Goal: Information Seeking & Learning: Compare options

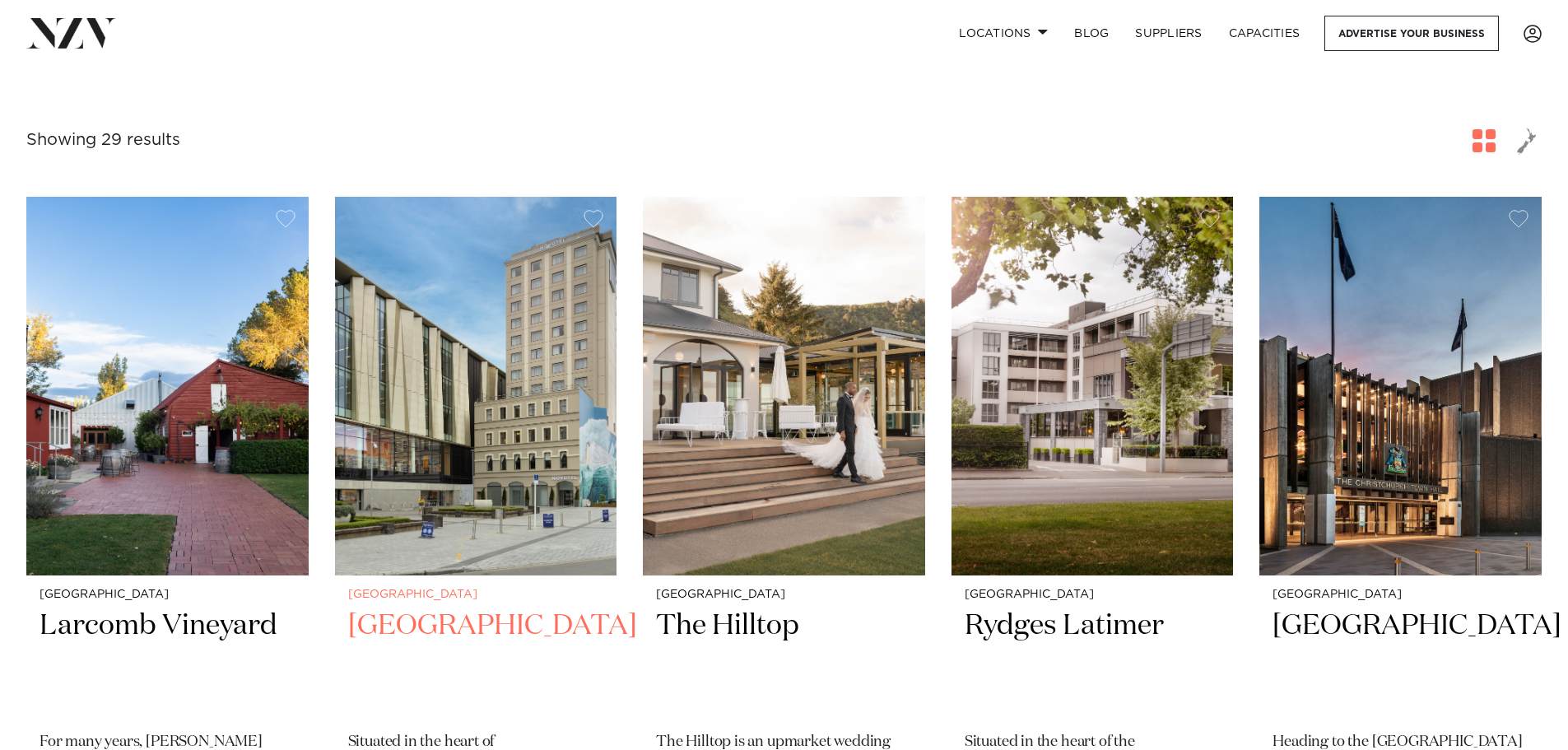
scroll to position [246, 0]
click at [534, 385] on img at bounding box center [476, 385] width 282 height 379
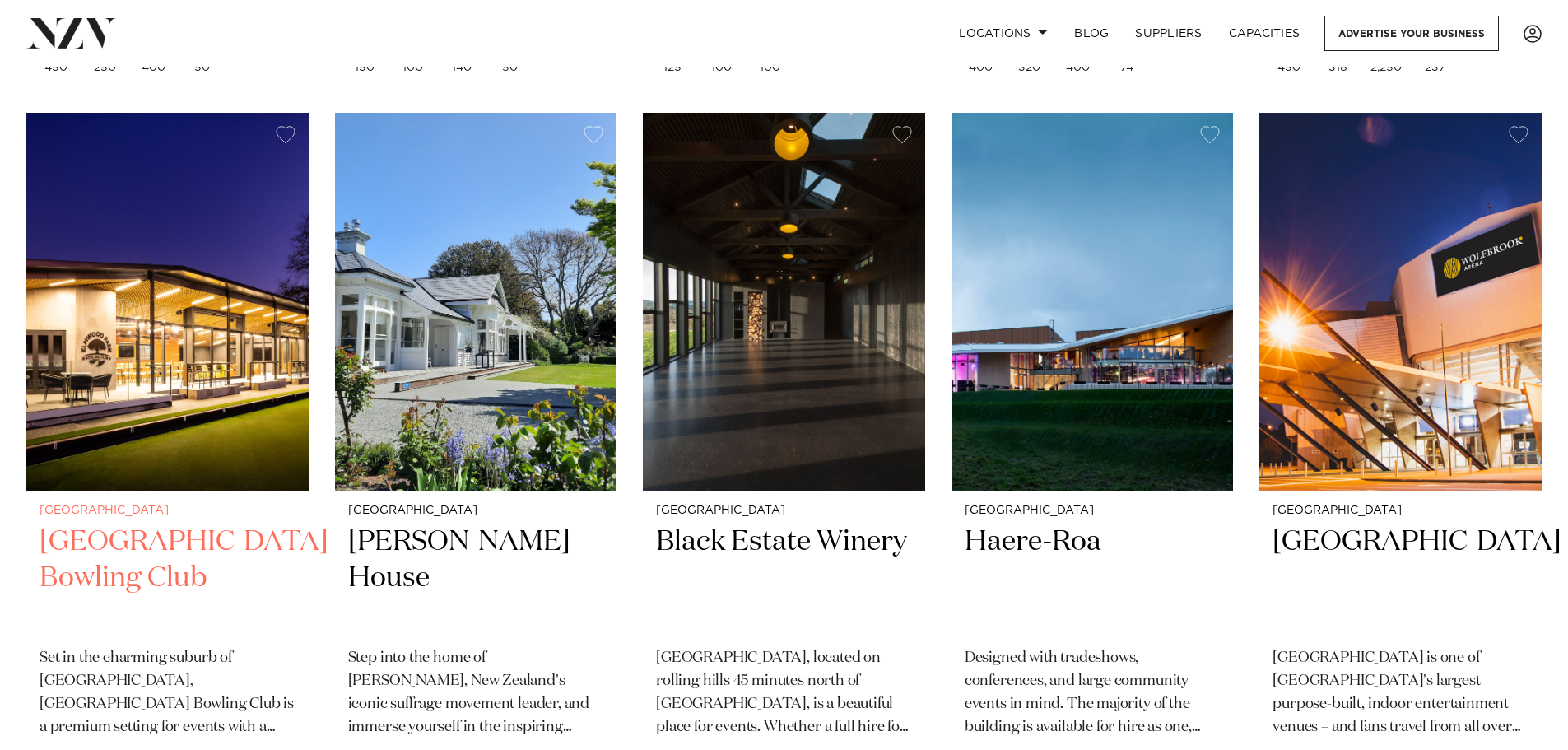
click at [234, 304] on img at bounding box center [167, 302] width 282 height 379
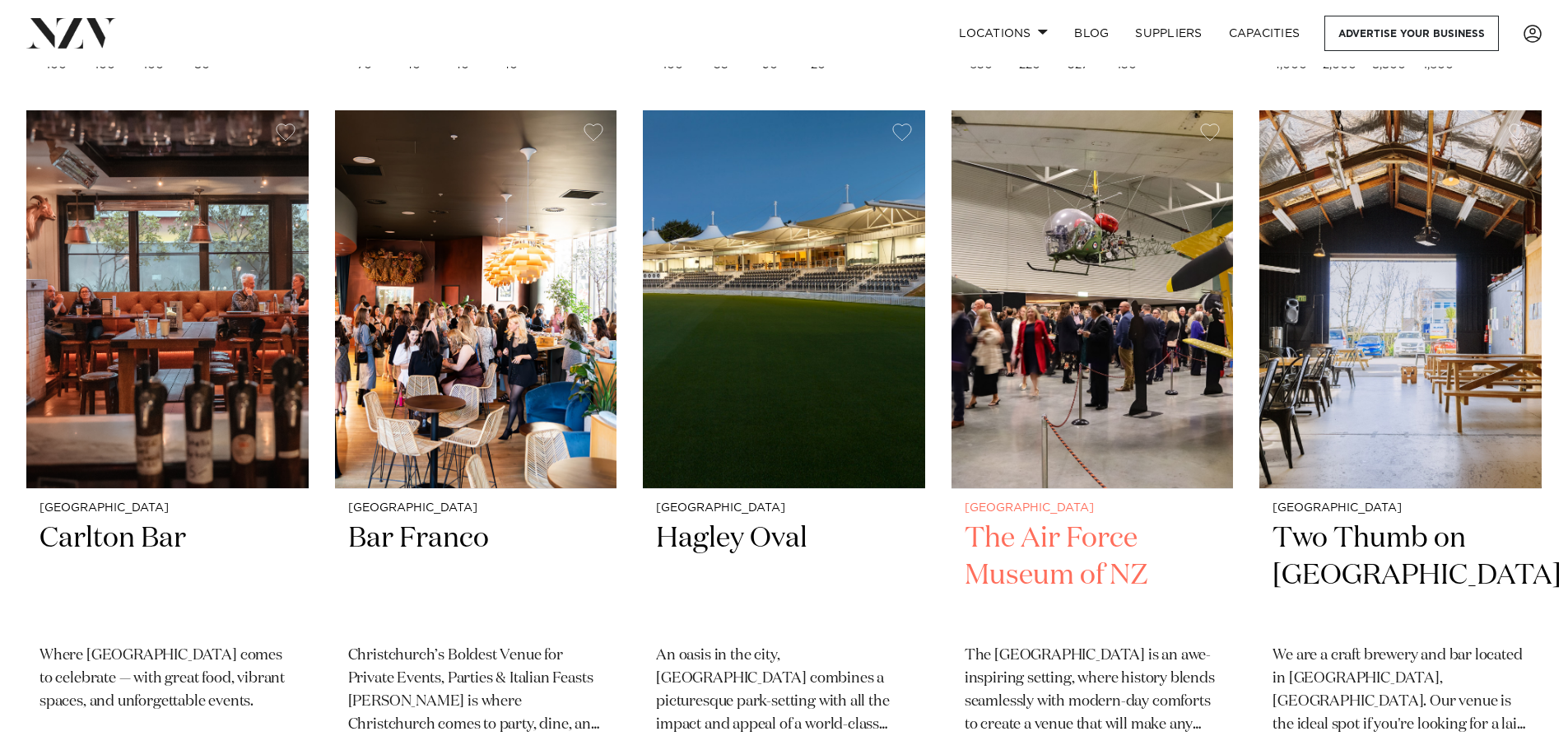
scroll to position [1804, 0]
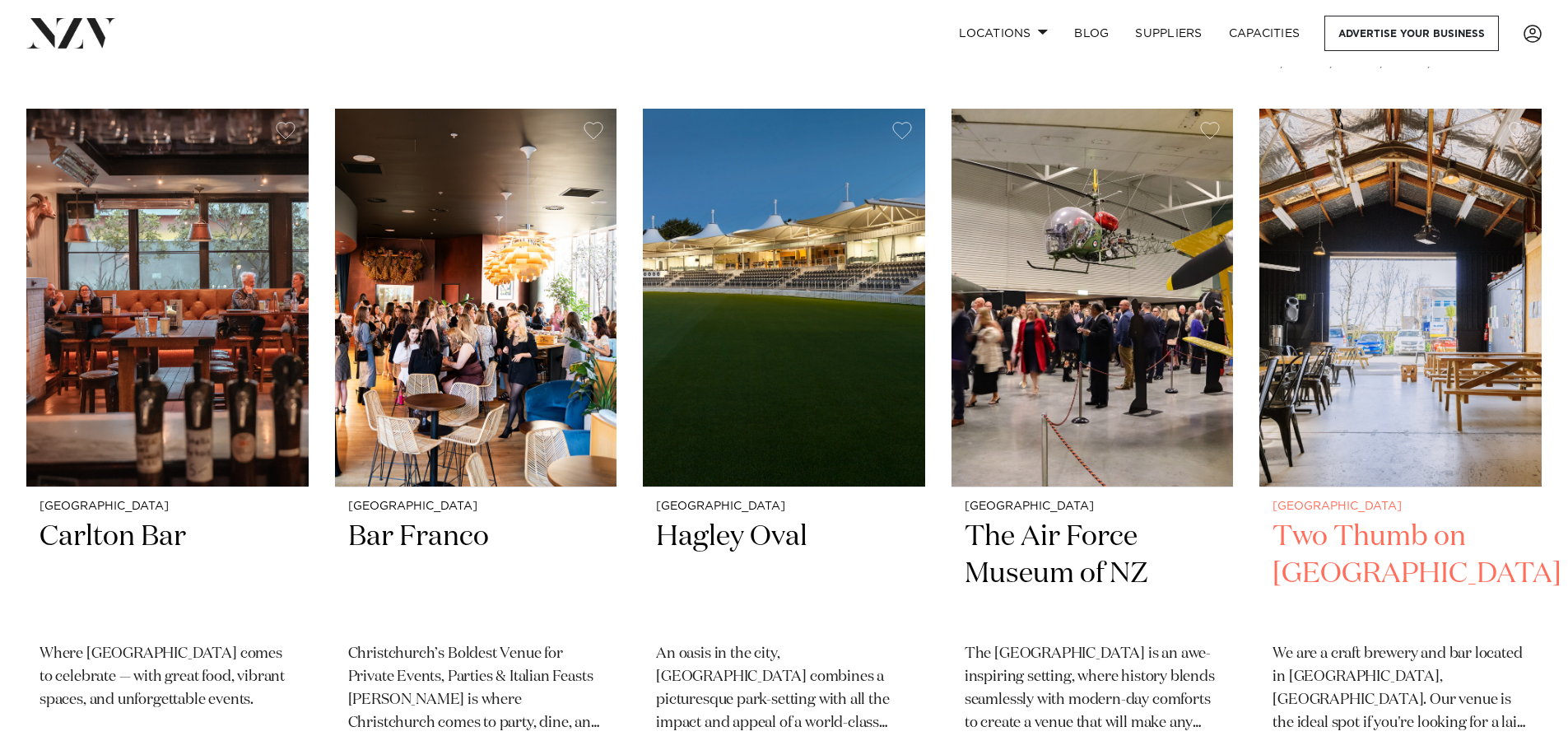
click at [1429, 272] on img at bounding box center [1401, 298] width 282 height 379
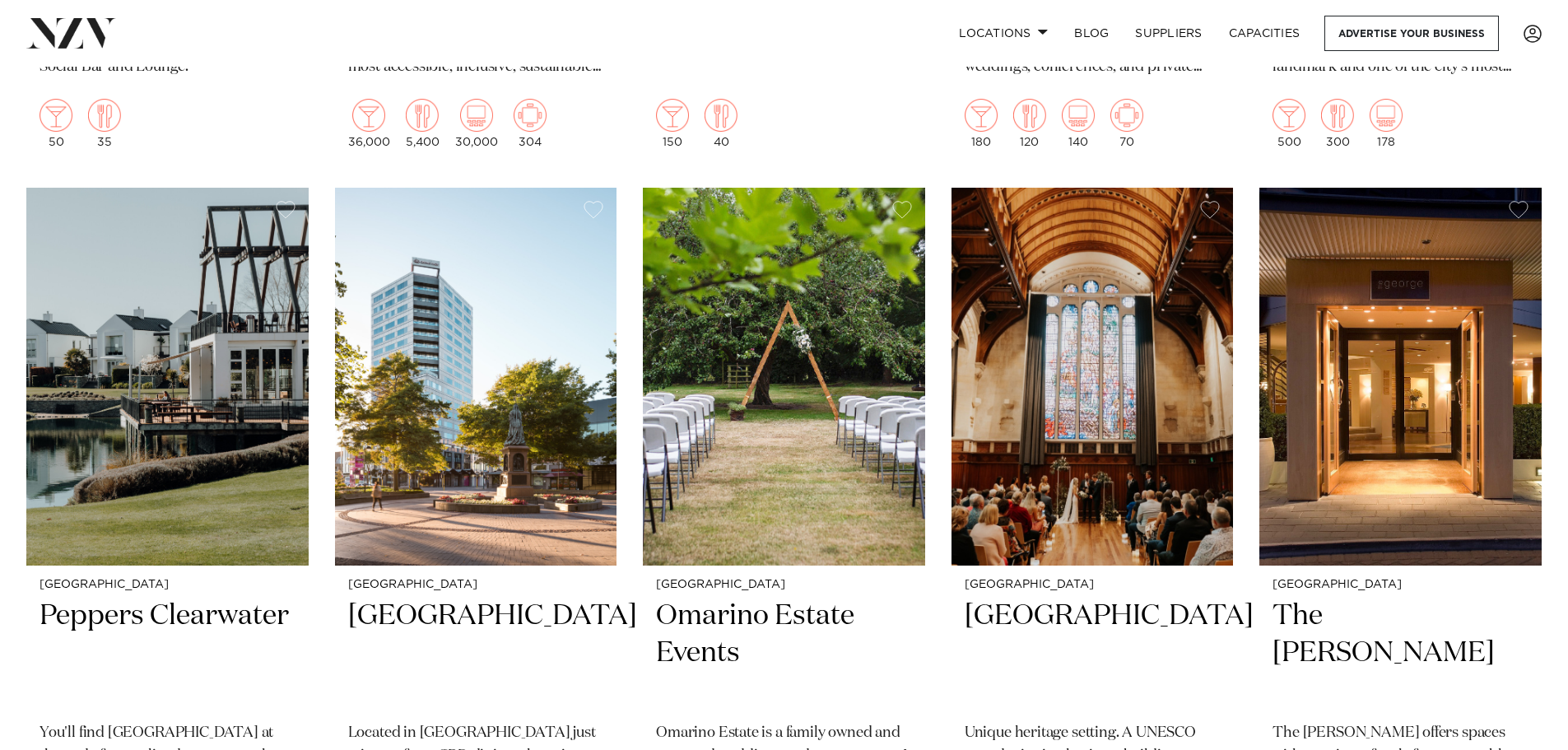
scroll to position [3197, 0]
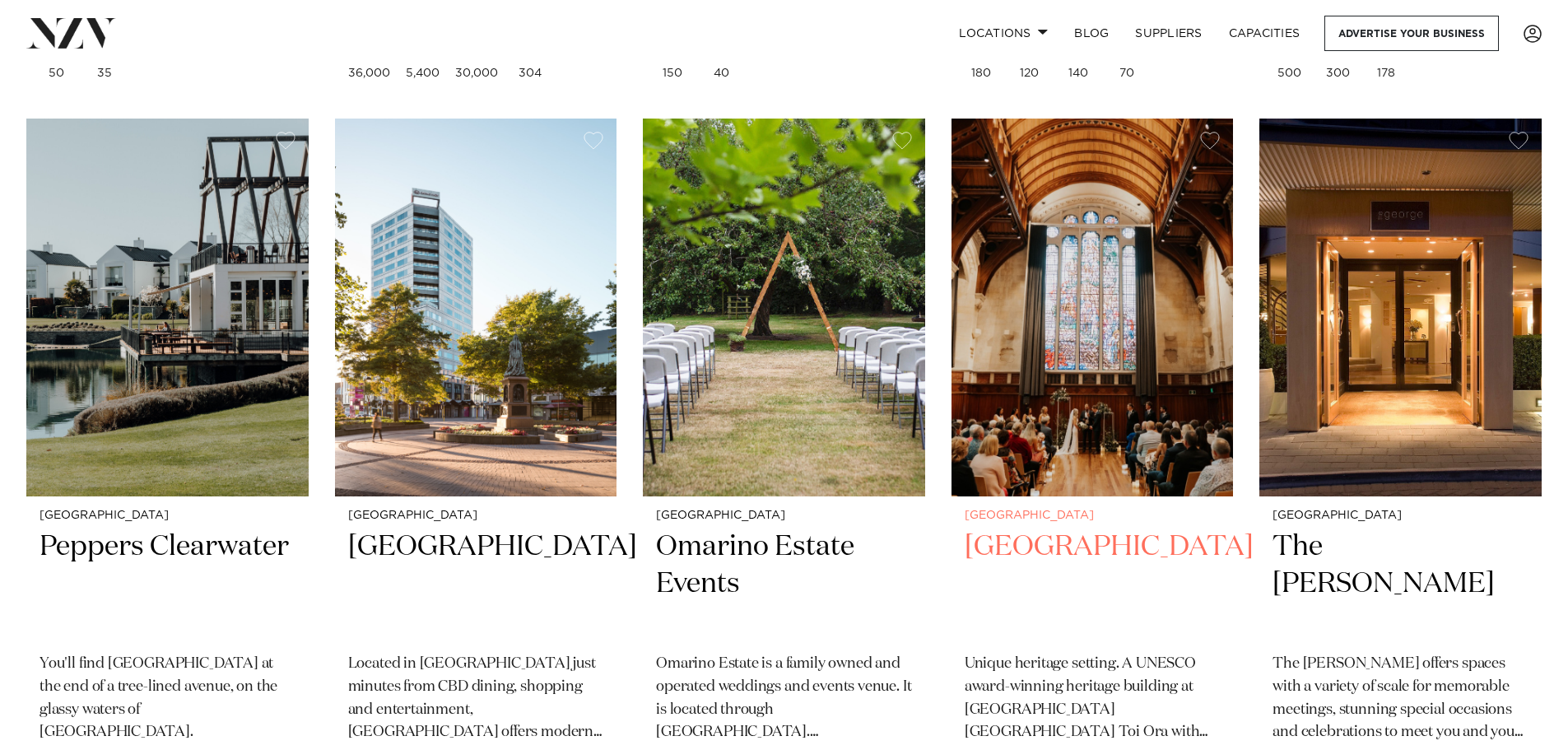
click at [1087, 373] on img at bounding box center [1093, 308] width 282 height 379
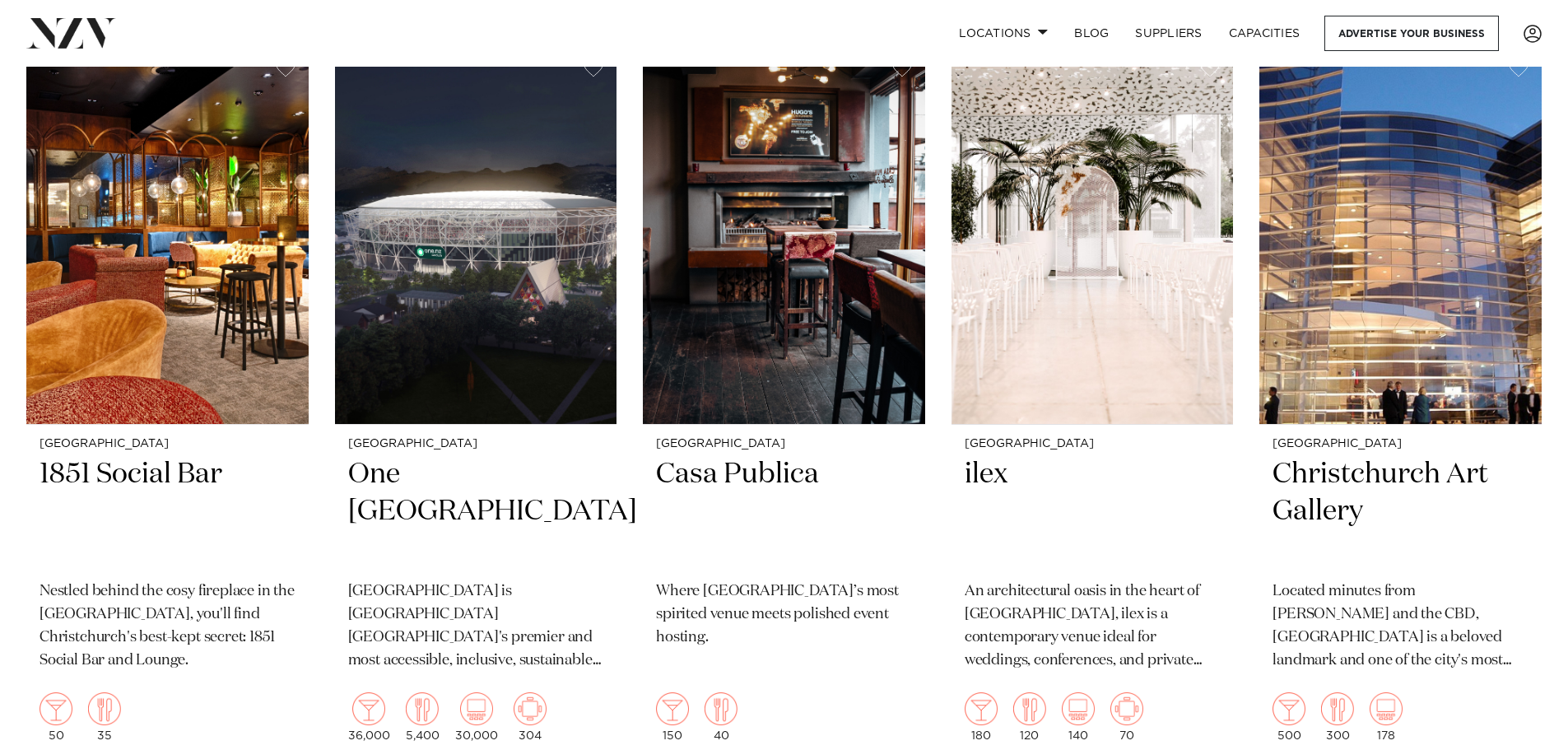
scroll to position [2601, 0]
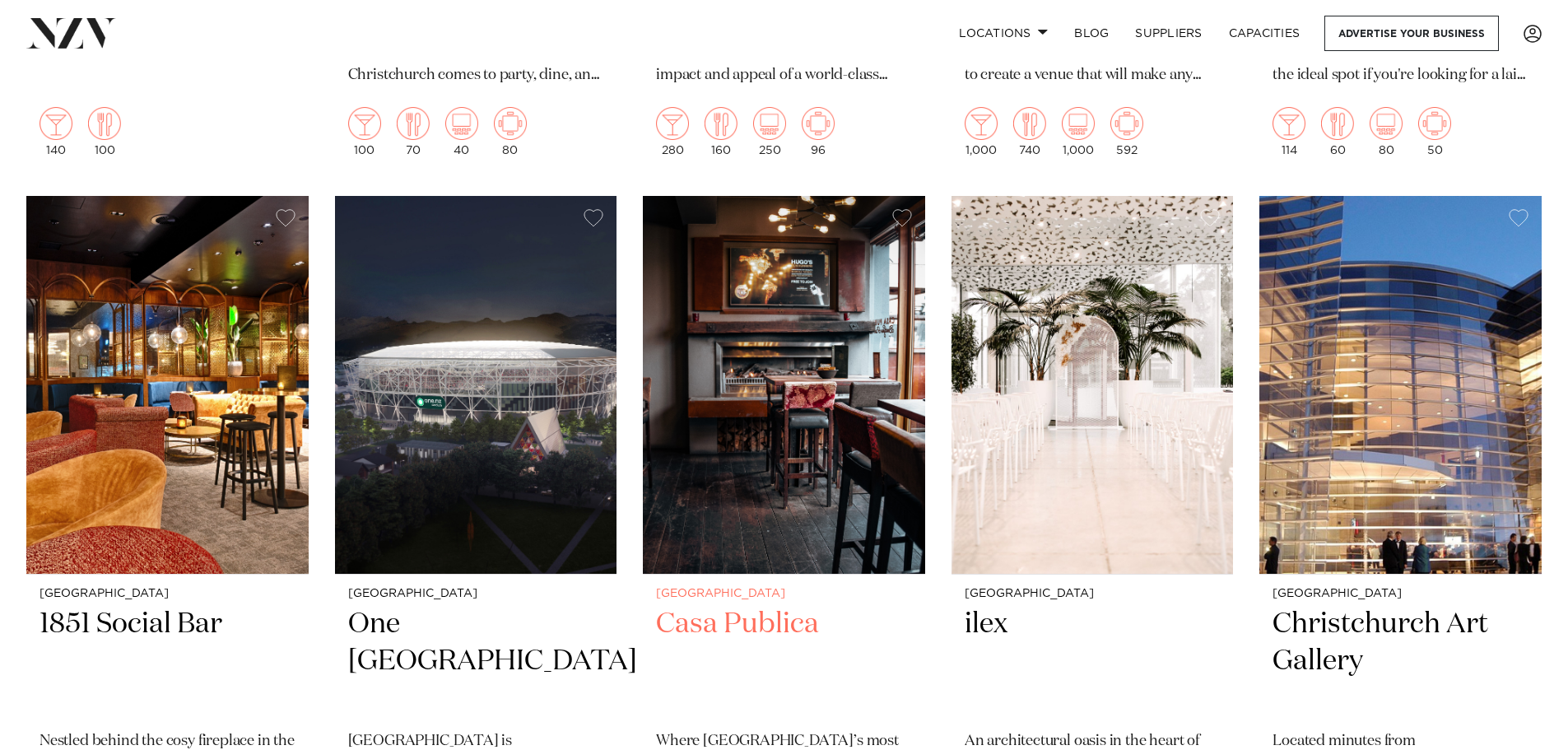
click at [749, 430] on img at bounding box center [784, 385] width 282 height 379
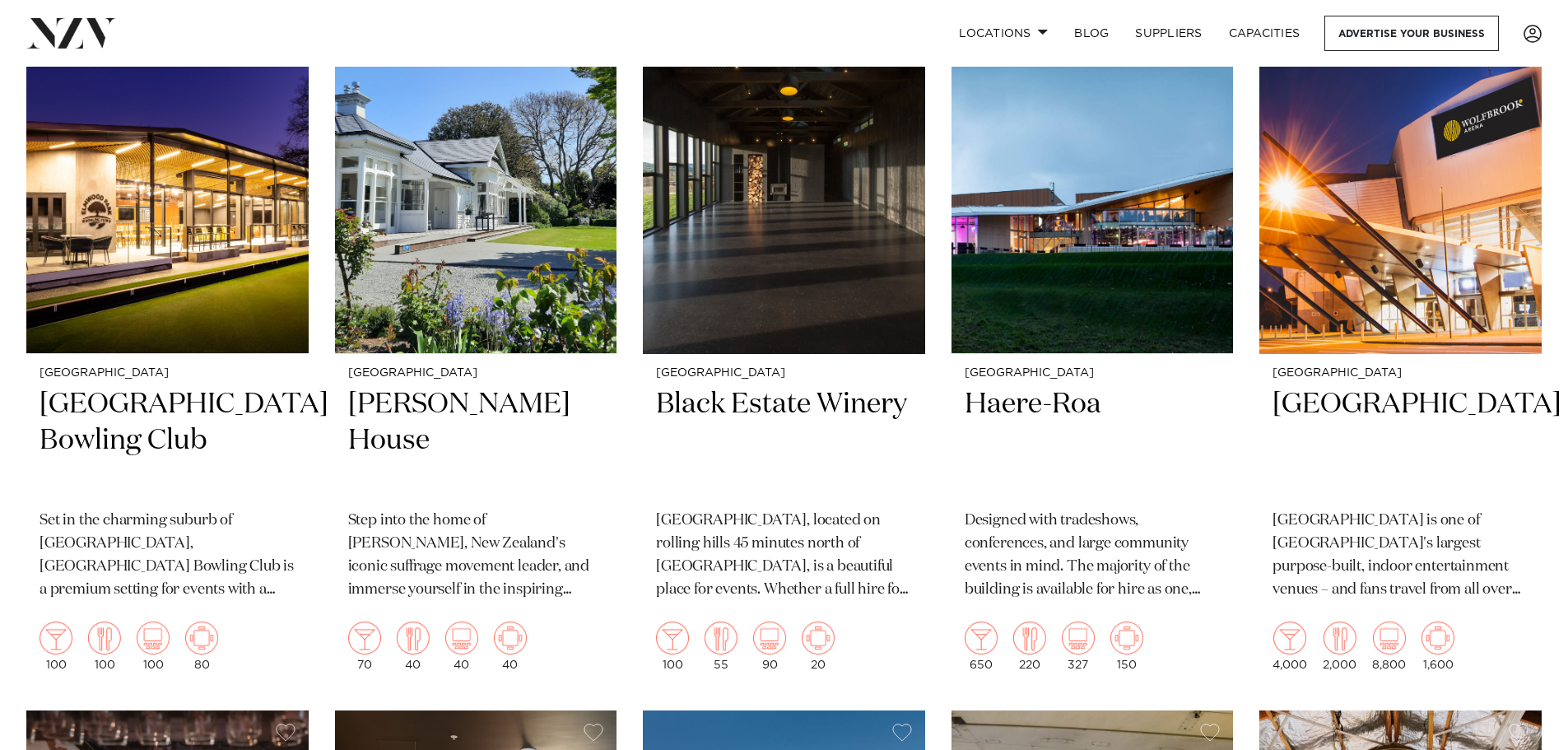
scroll to position [1201, 0]
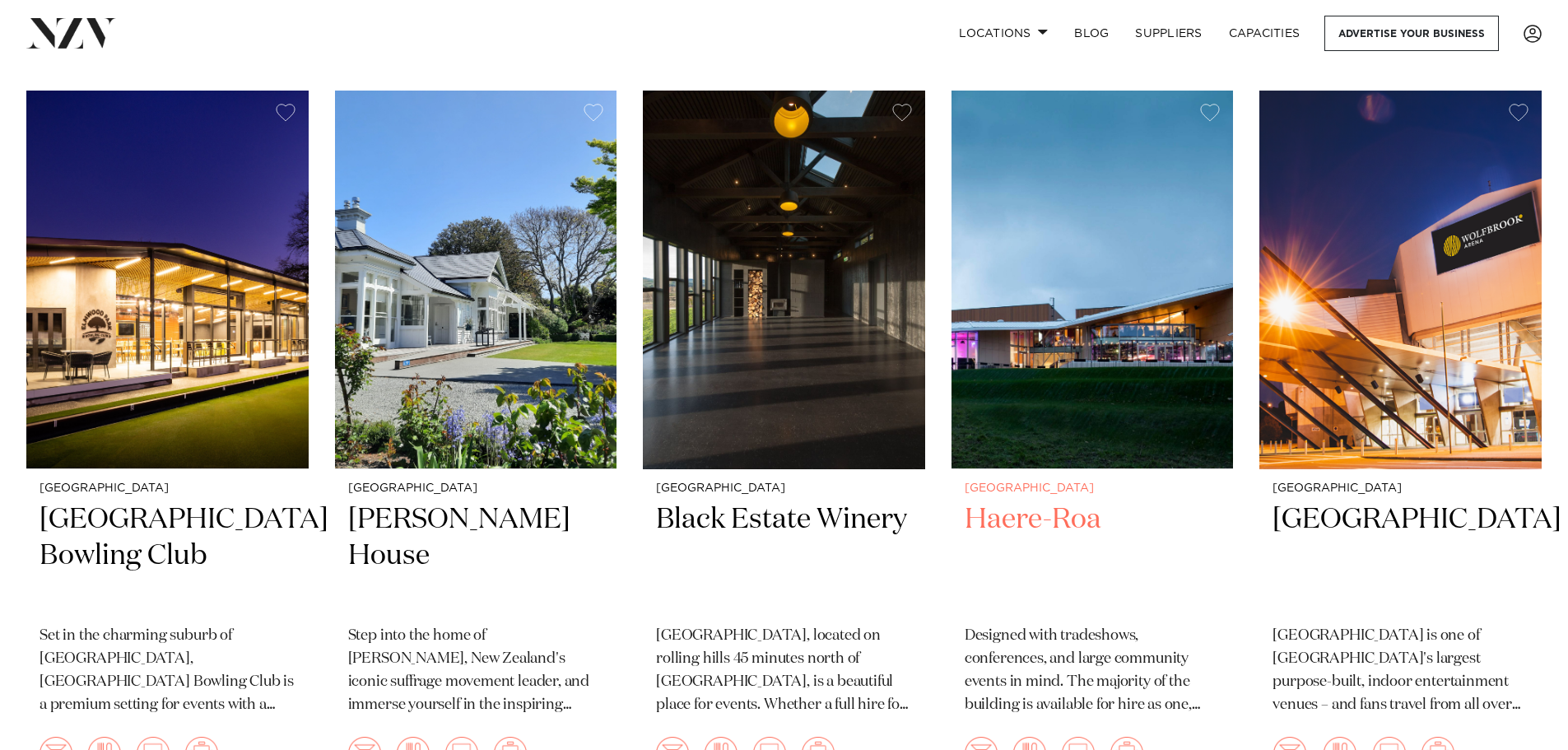
click at [1207, 373] on img at bounding box center [1093, 280] width 282 height 379
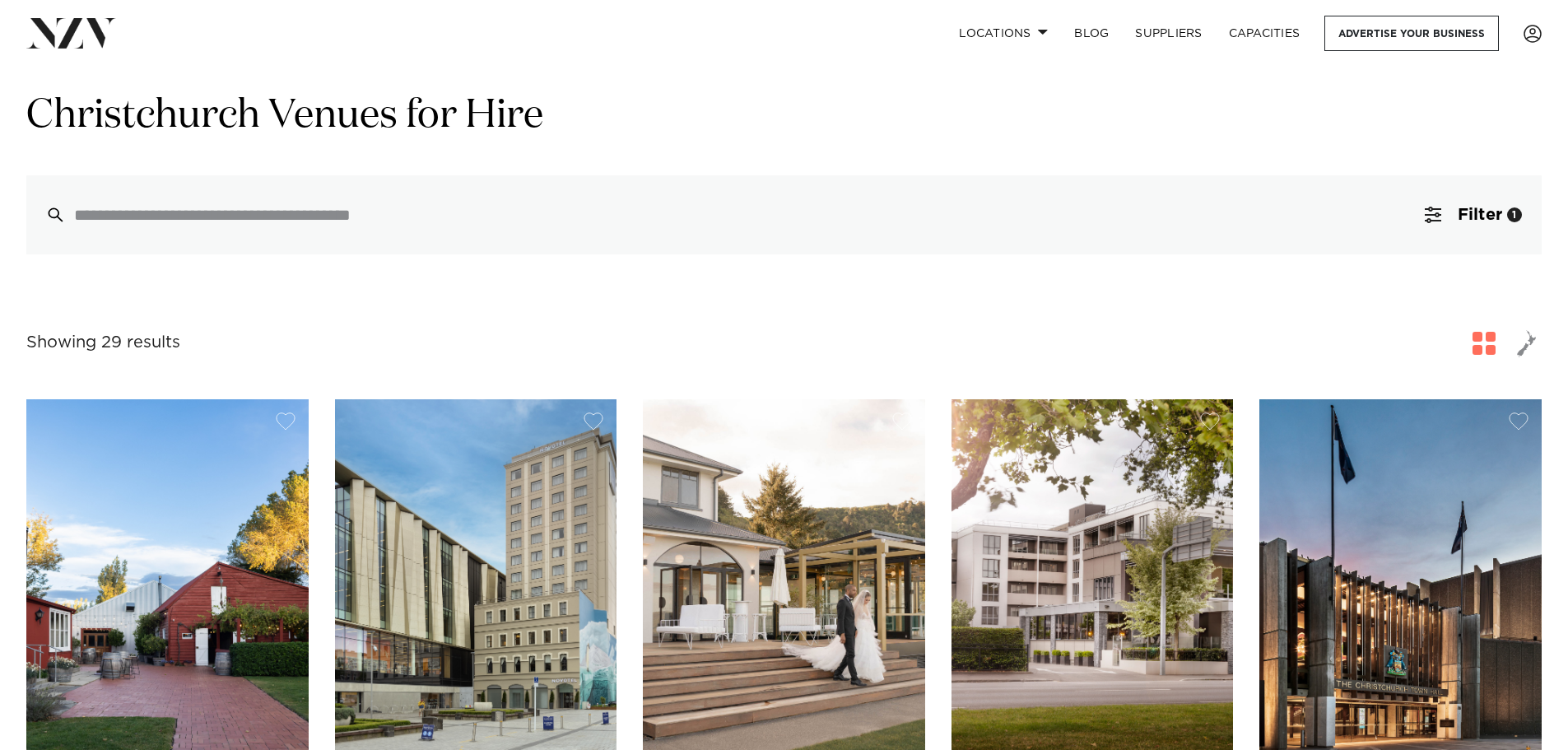
scroll to position [0, 0]
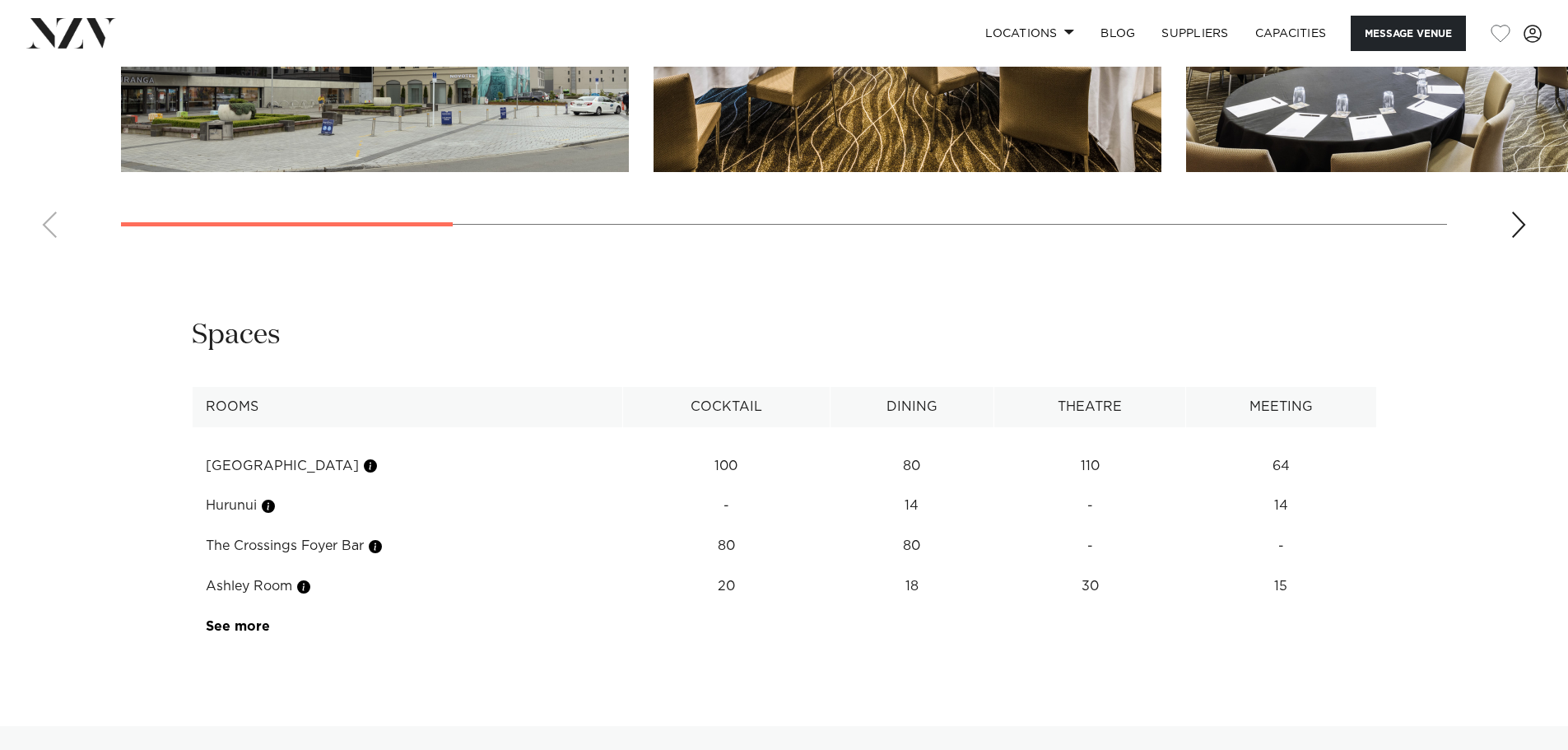
scroll to position [2057, 0]
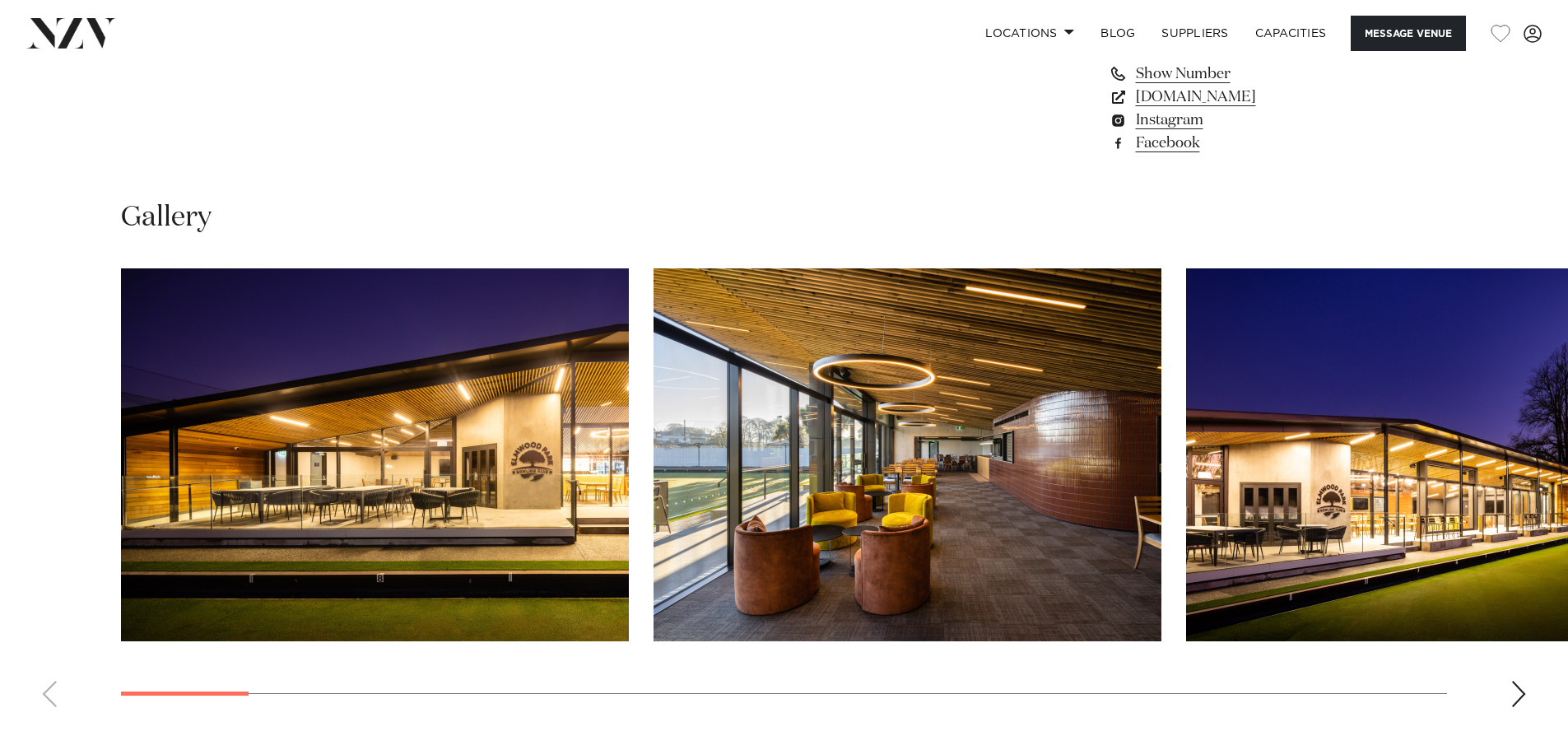
scroll to position [1483, 0]
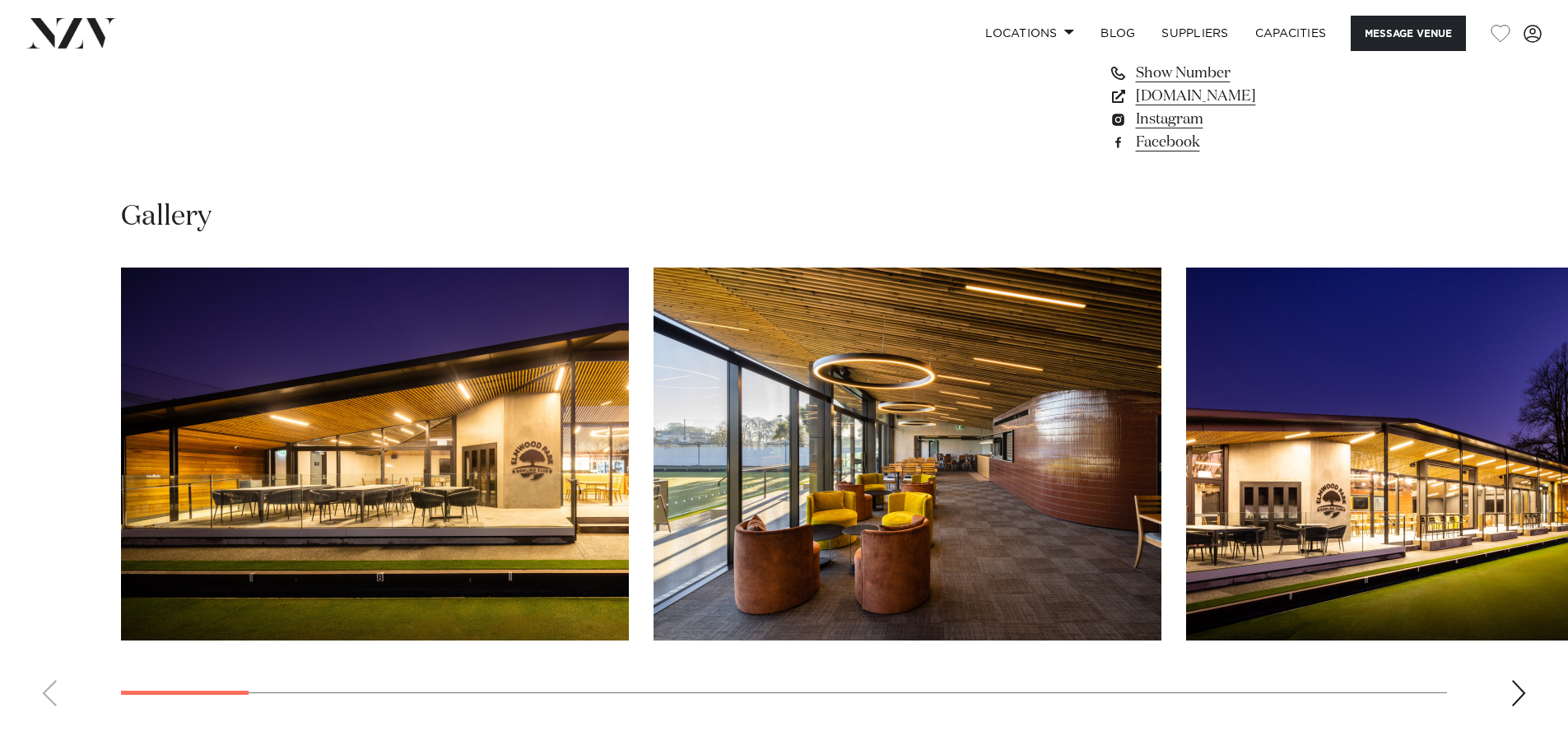
click at [1517, 689] on div "Next slide" at bounding box center [1519, 693] width 17 height 26
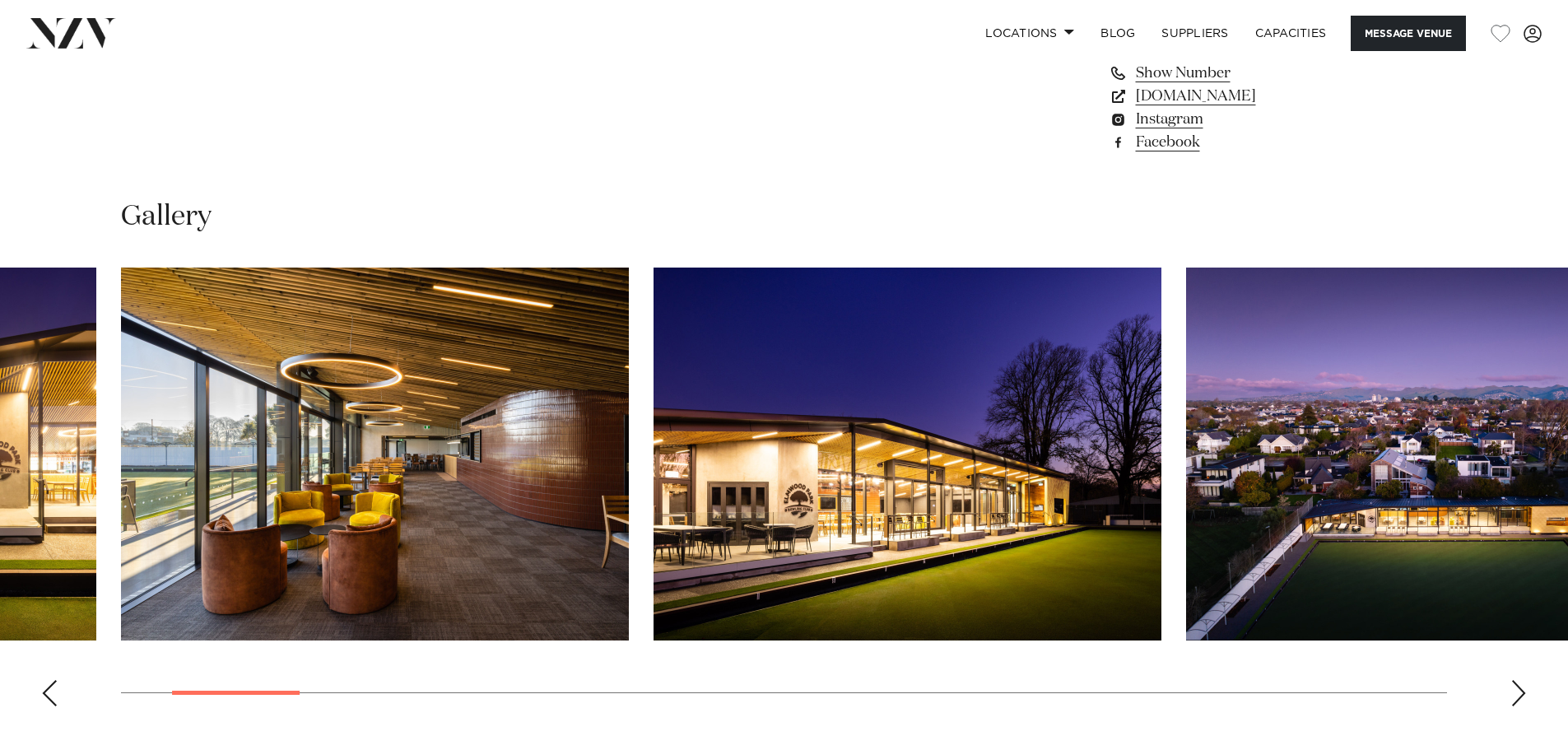
click at [1517, 689] on div "Next slide" at bounding box center [1519, 693] width 17 height 26
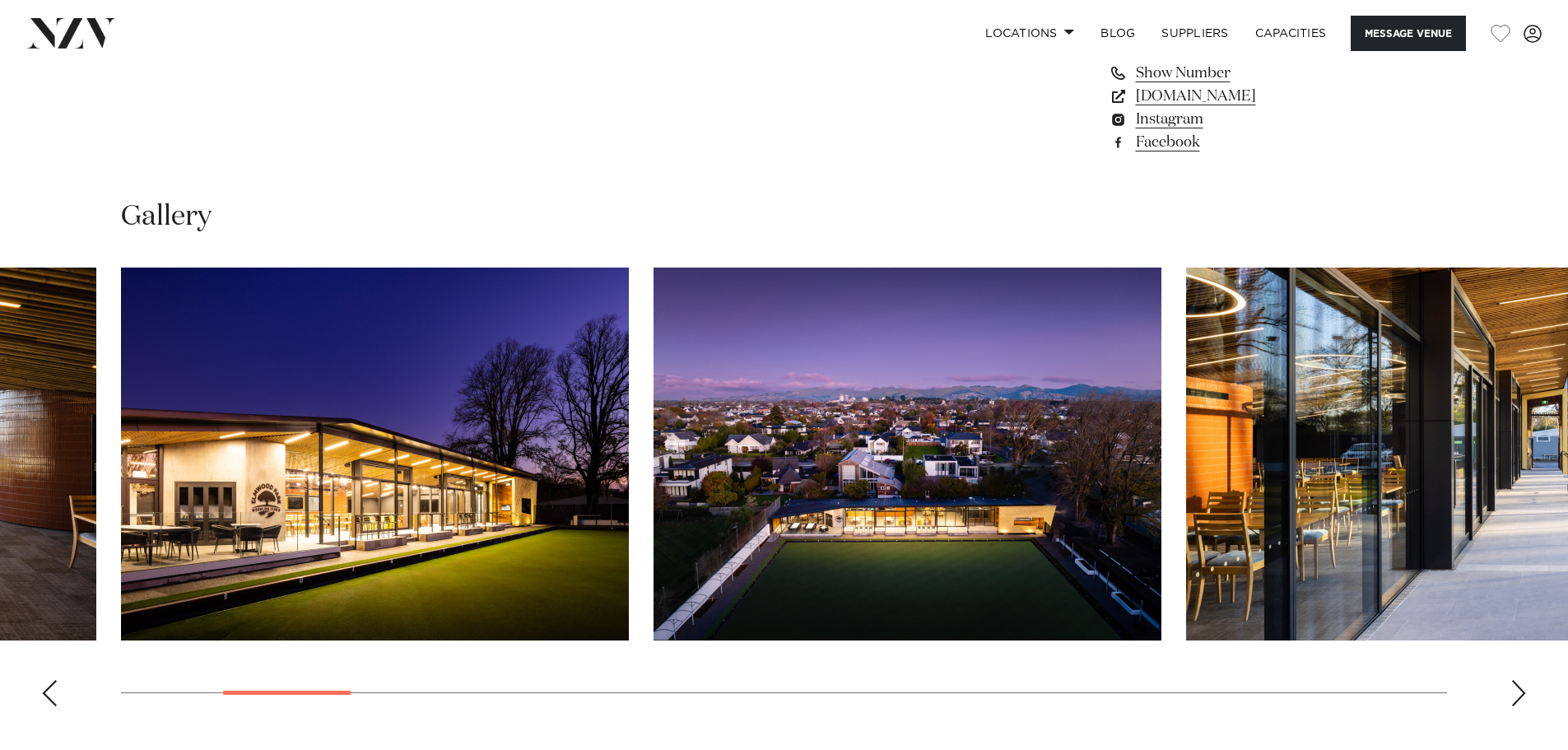
click at [1517, 689] on div "Next slide" at bounding box center [1519, 693] width 17 height 26
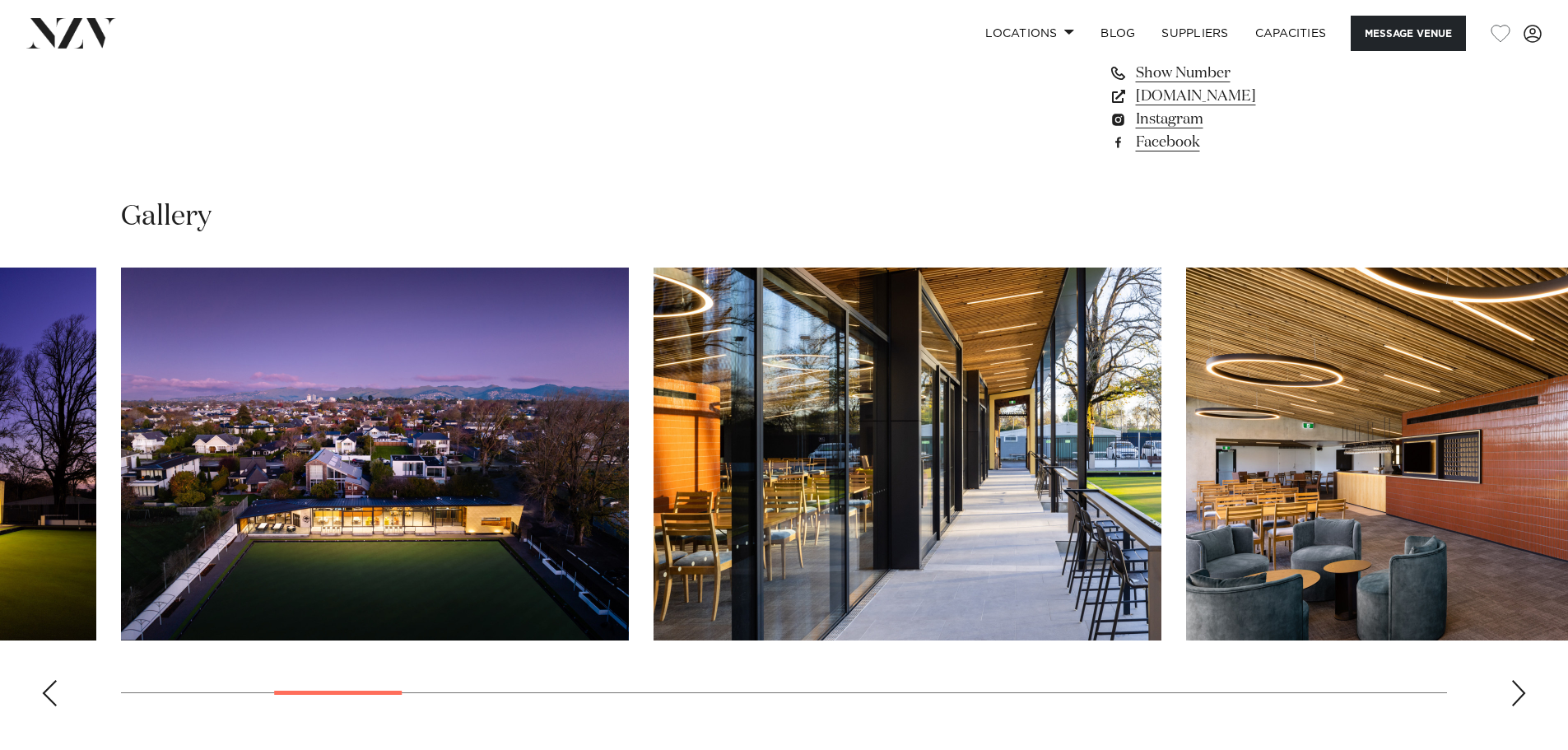
click at [1517, 689] on div "Next slide" at bounding box center [1519, 693] width 17 height 26
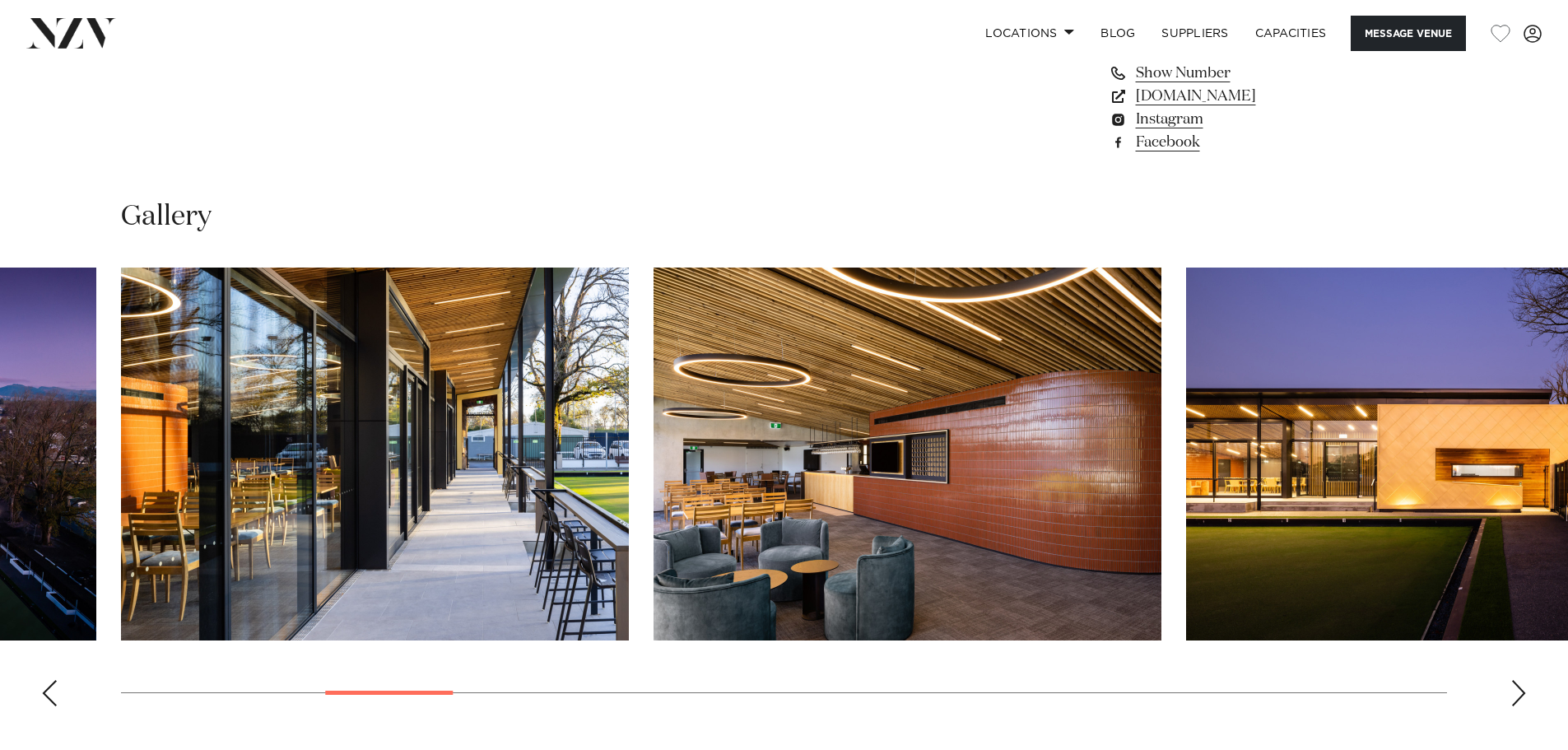
click at [1517, 689] on div "Next slide" at bounding box center [1519, 693] width 17 height 26
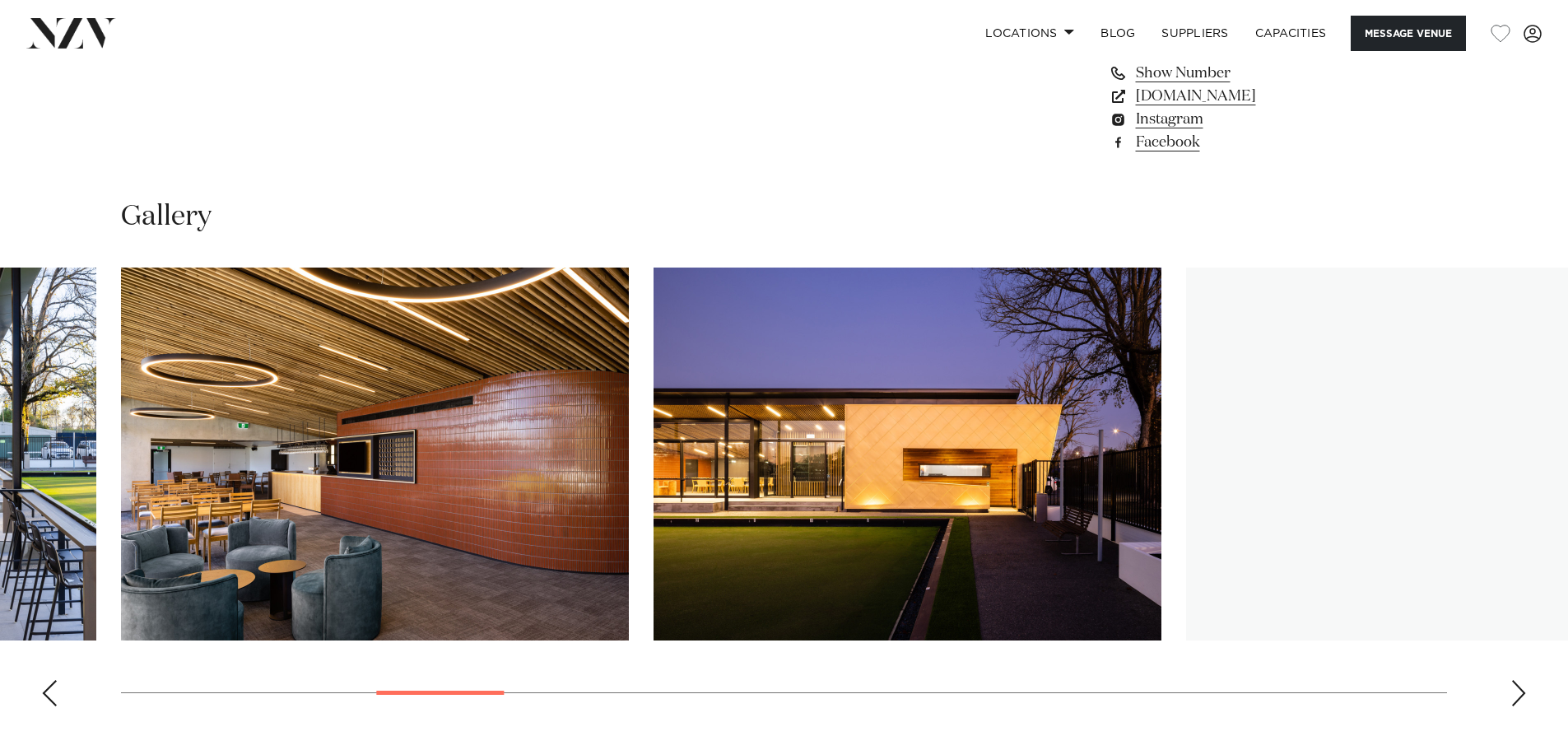
click at [1517, 689] on div "Next slide" at bounding box center [1519, 693] width 17 height 26
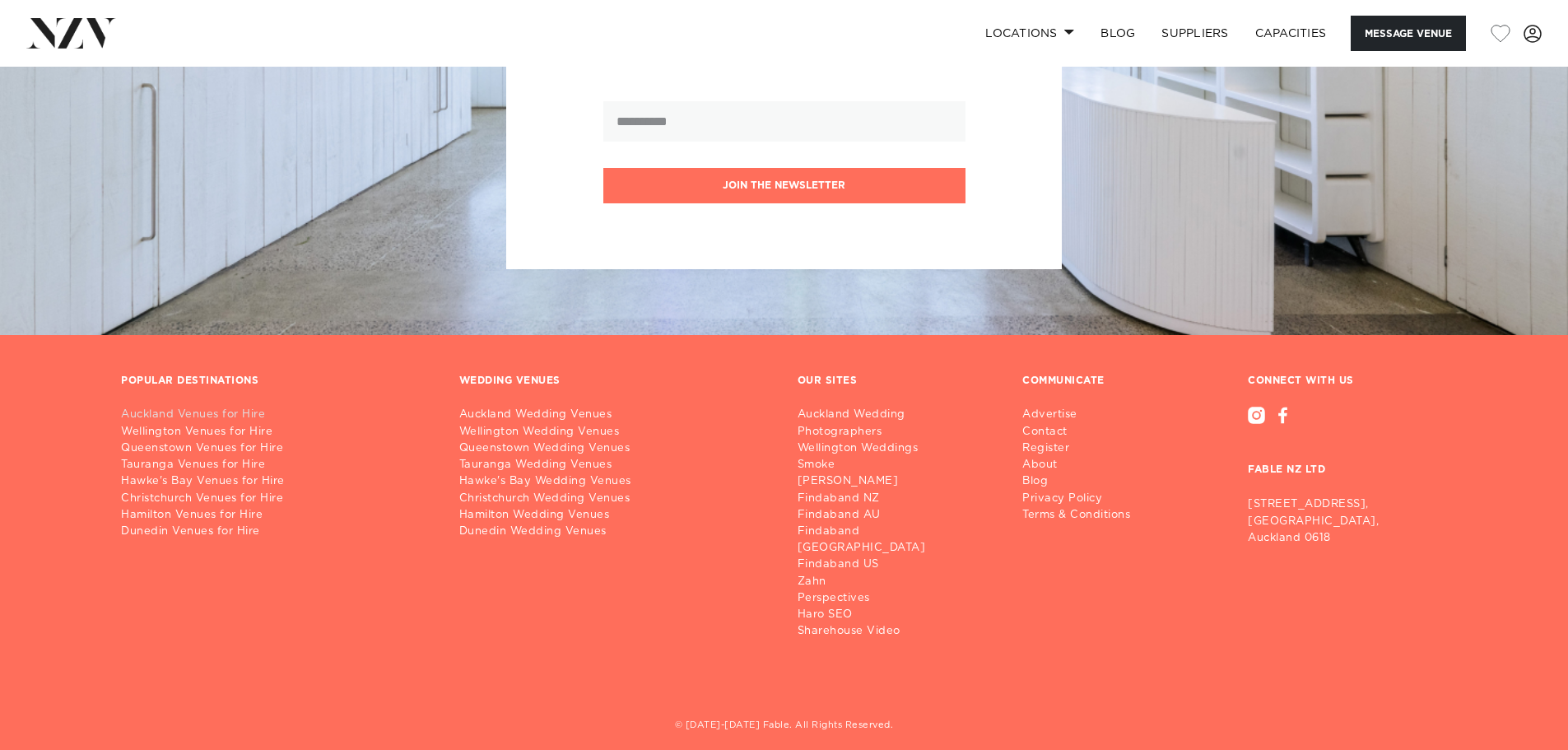
scroll to position [2899, 0]
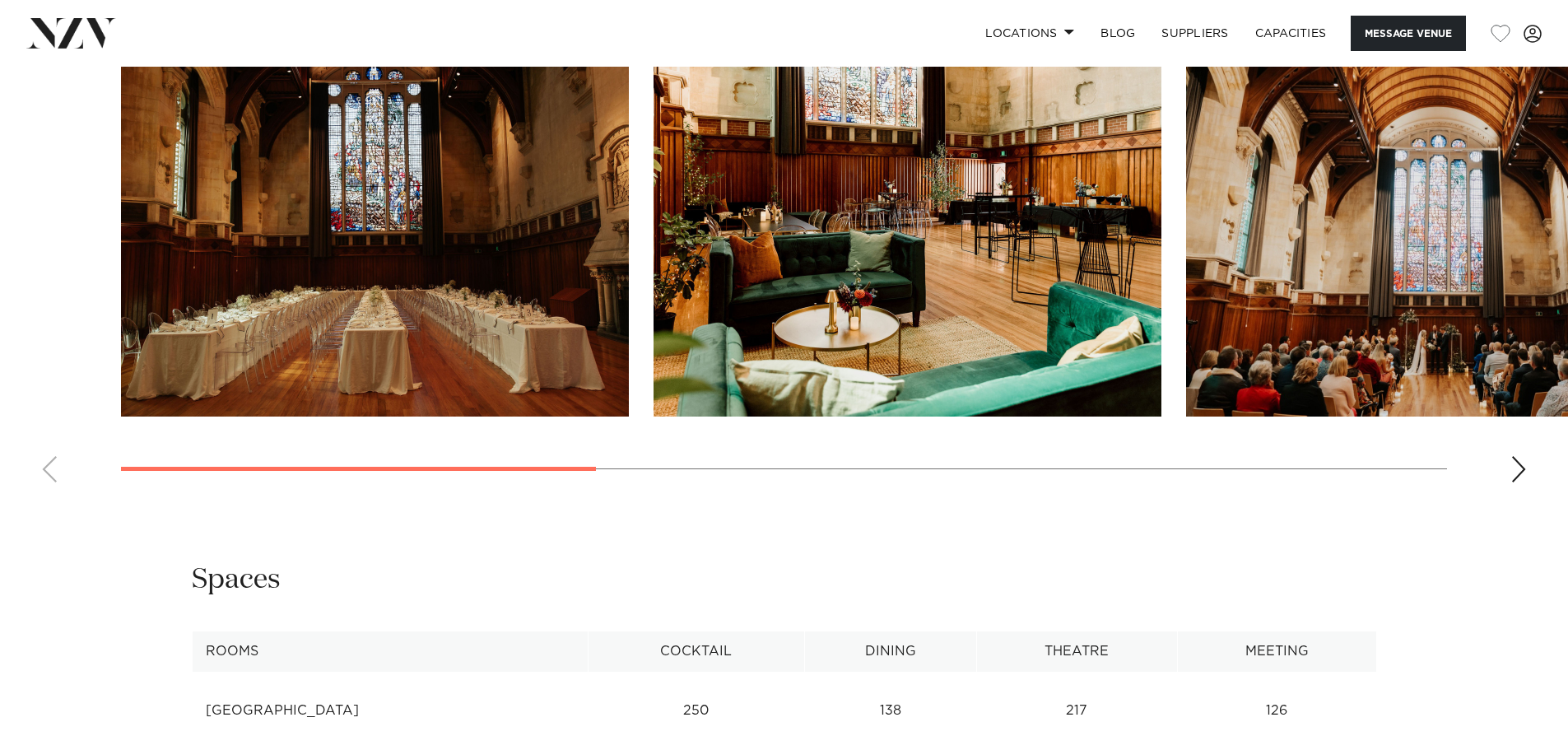
scroll to position [1731, 0]
click at [1528, 495] on swiper-container at bounding box center [784, 269] width 1568 height 452
click at [1519, 482] on div "Next slide" at bounding box center [1519, 468] width 17 height 26
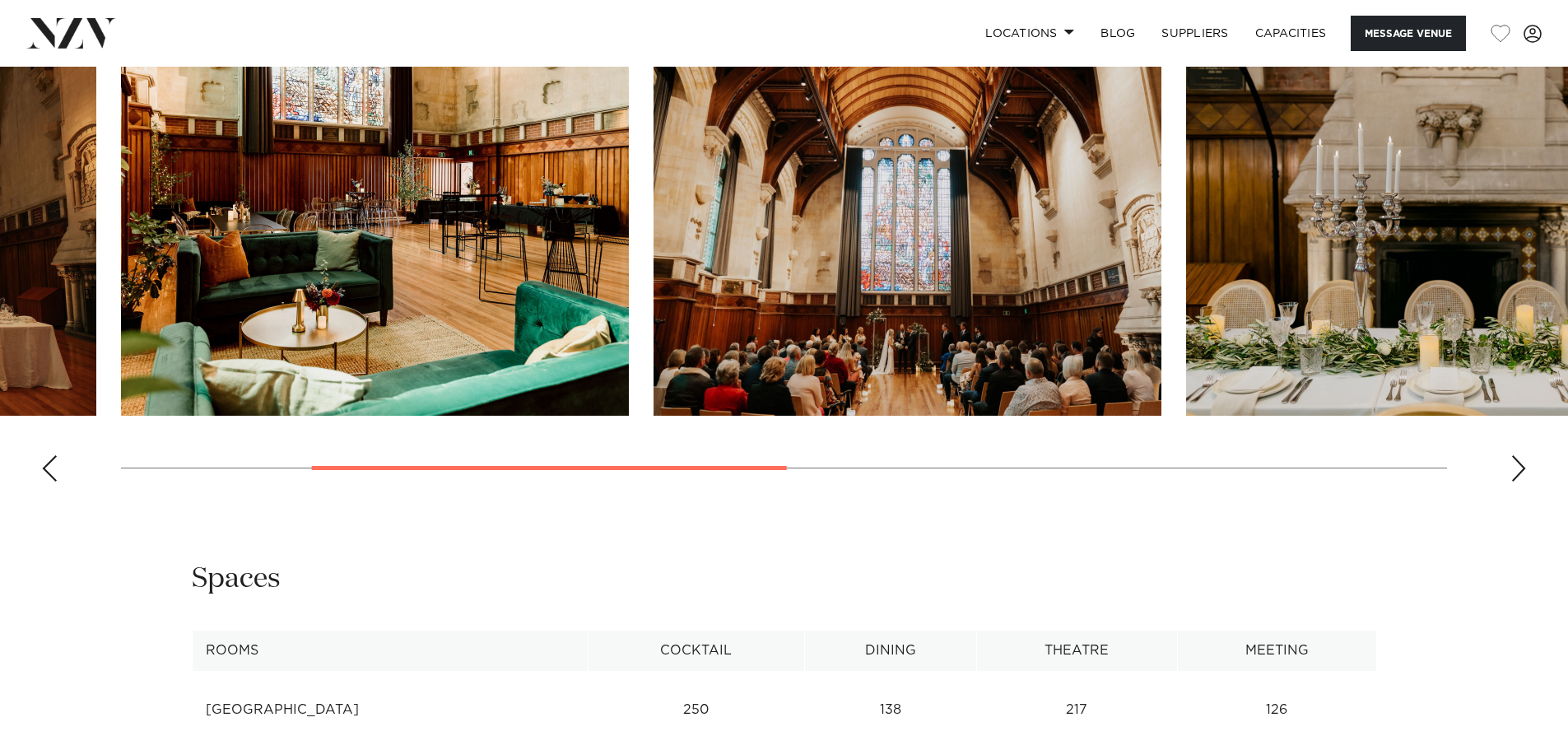
click at [1519, 482] on div "Next slide" at bounding box center [1519, 468] width 17 height 26
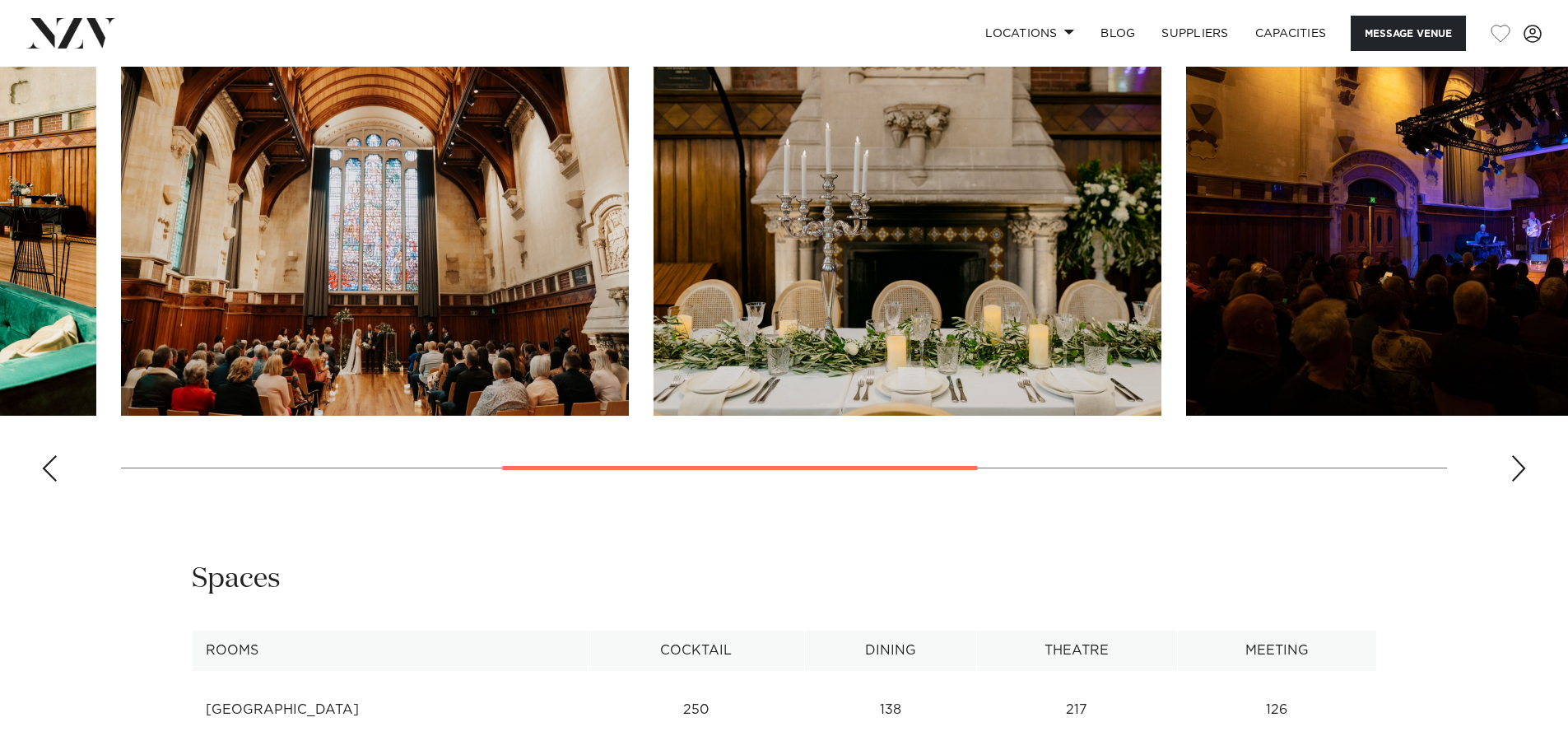
click at [1519, 482] on div "Next slide" at bounding box center [1519, 468] width 17 height 26
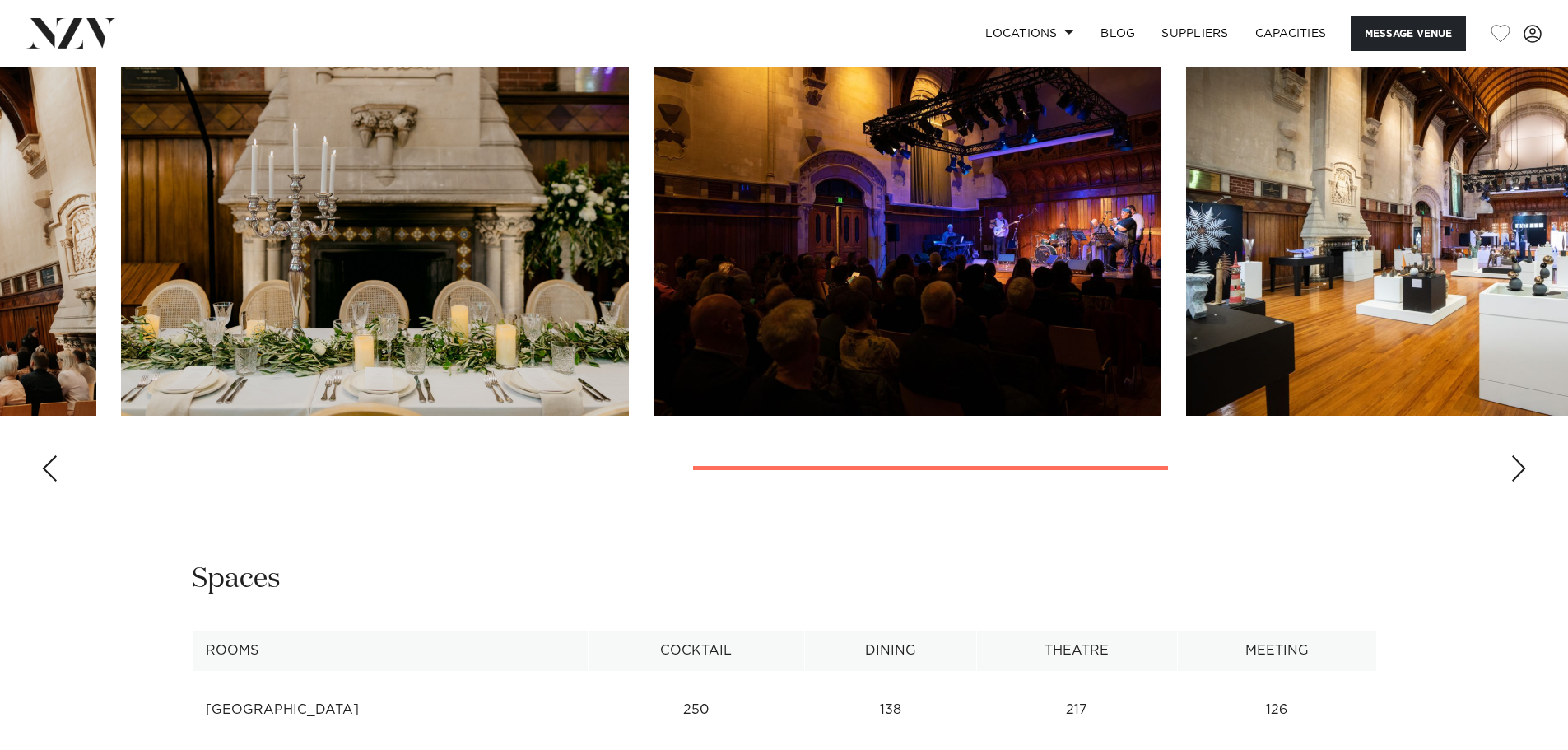
click at [1519, 482] on div "Next slide" at bounding box center [1519, 468] width 17 height 26
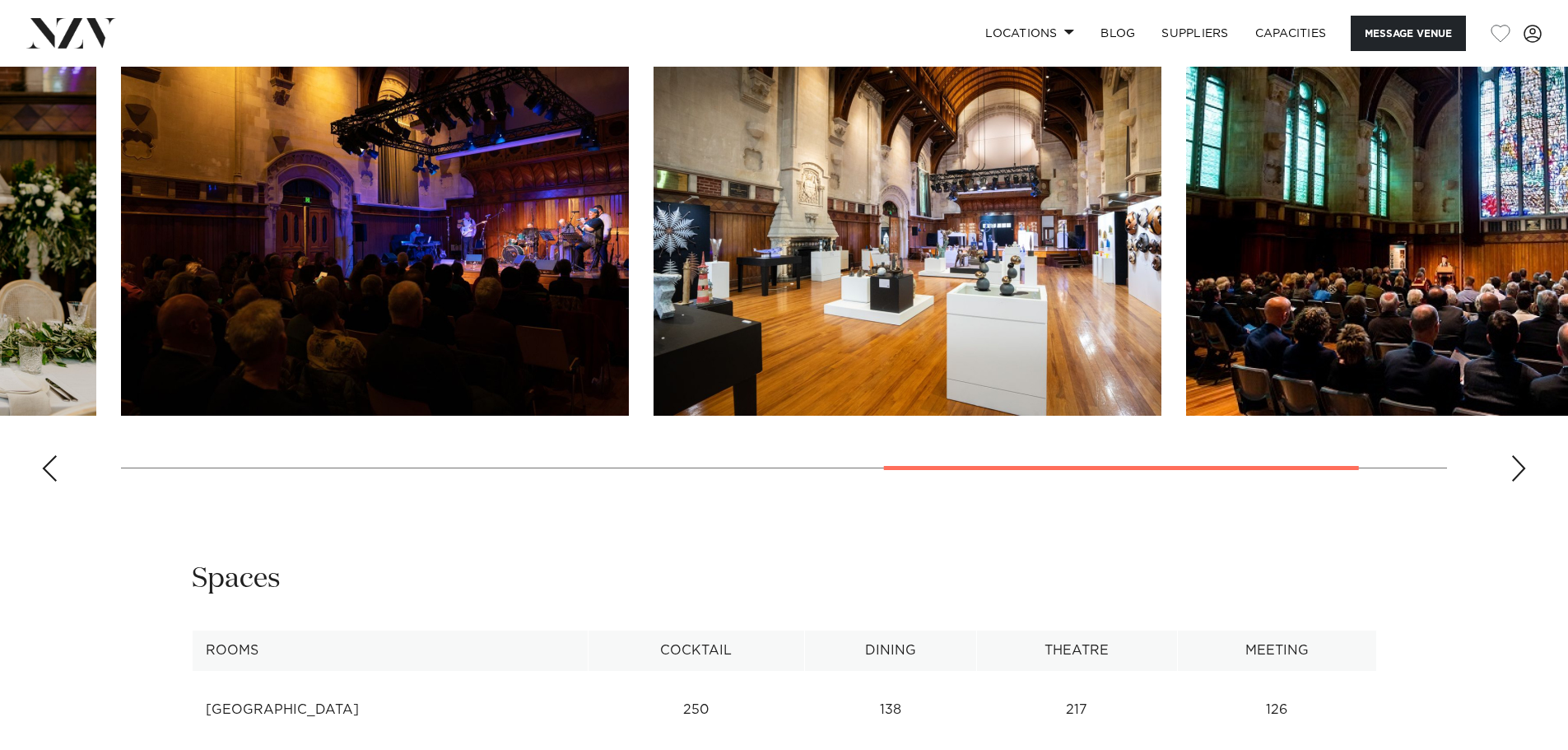
click at [1519, 482] on div "Next slide" at bounding box center [1519, 468] width 17 height 26
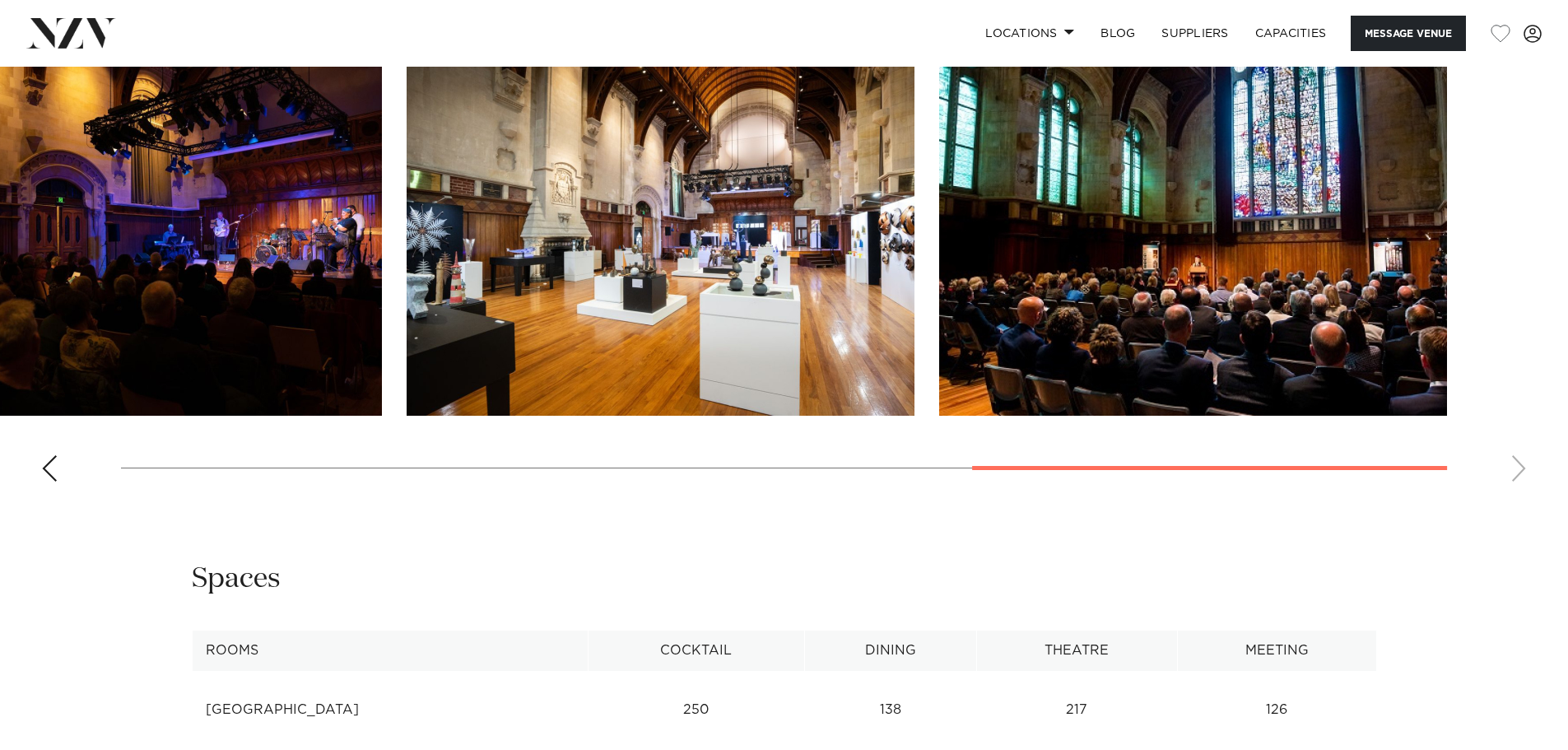
click at [1519, 495] on swiper-container at bounding box center [784, 269] width 1568 height 452
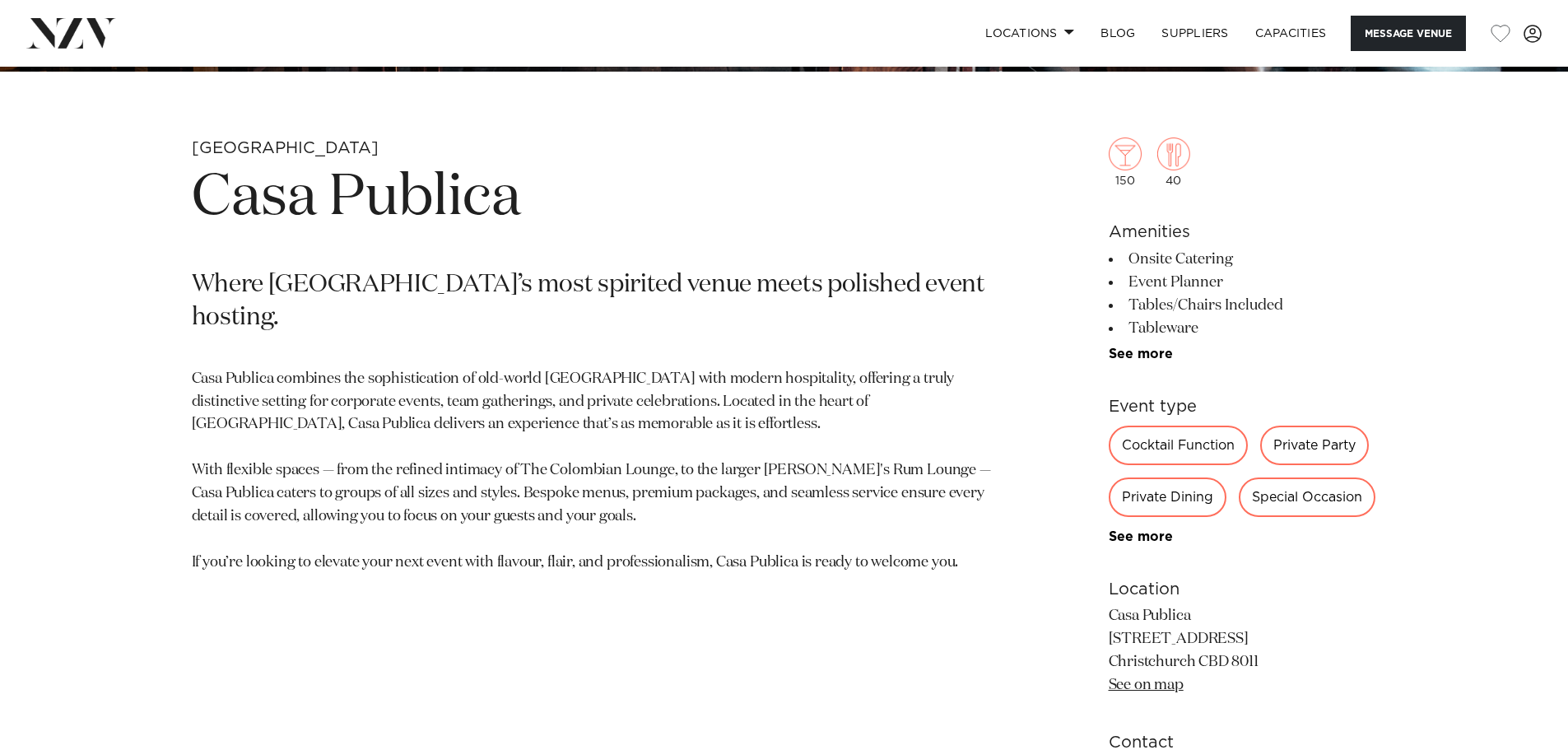
scroll to position [734, 0]
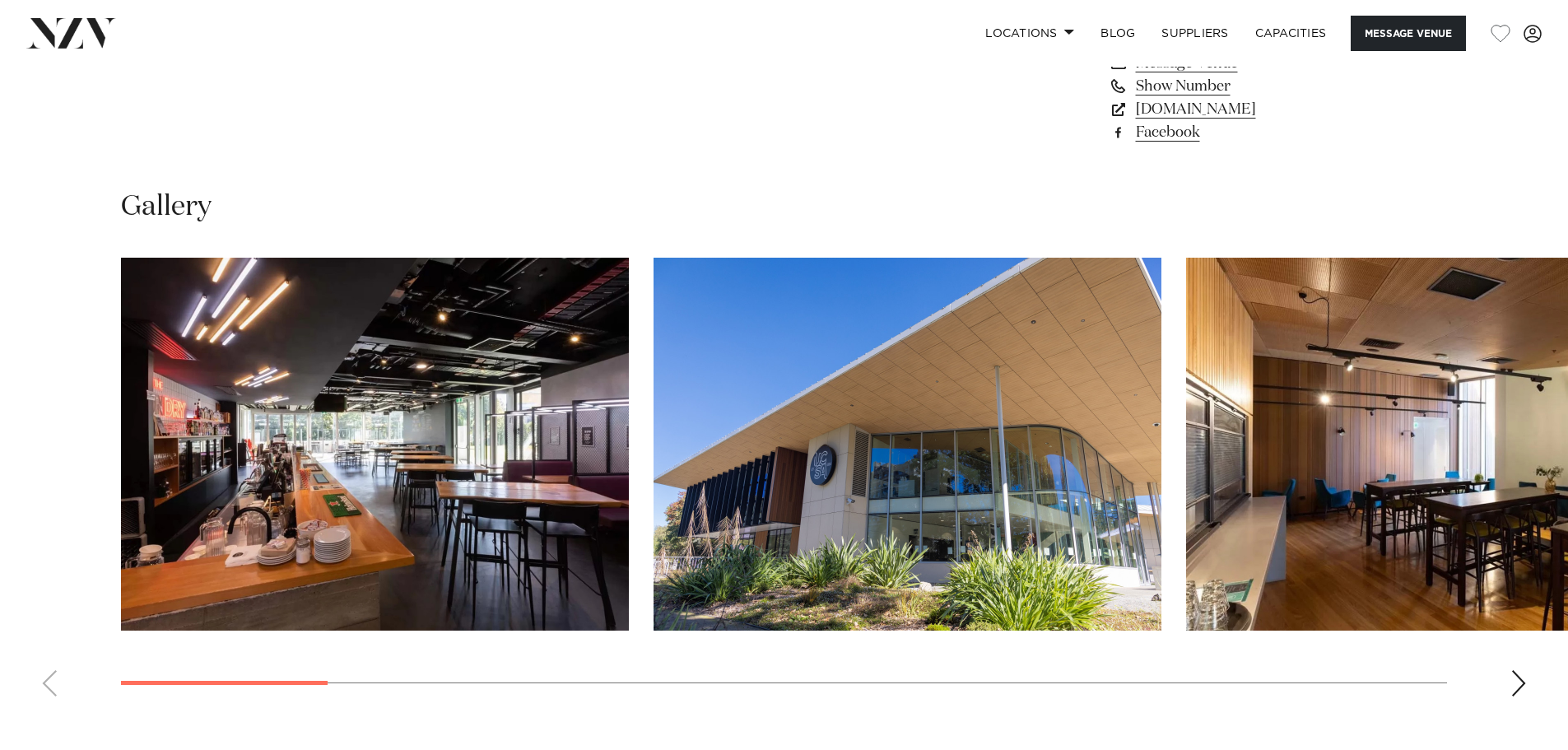
scroll to position [1471, 0]
click at [1518, 689] on div "Next slide" at bounding box center [1519, 682] width 17 height 26
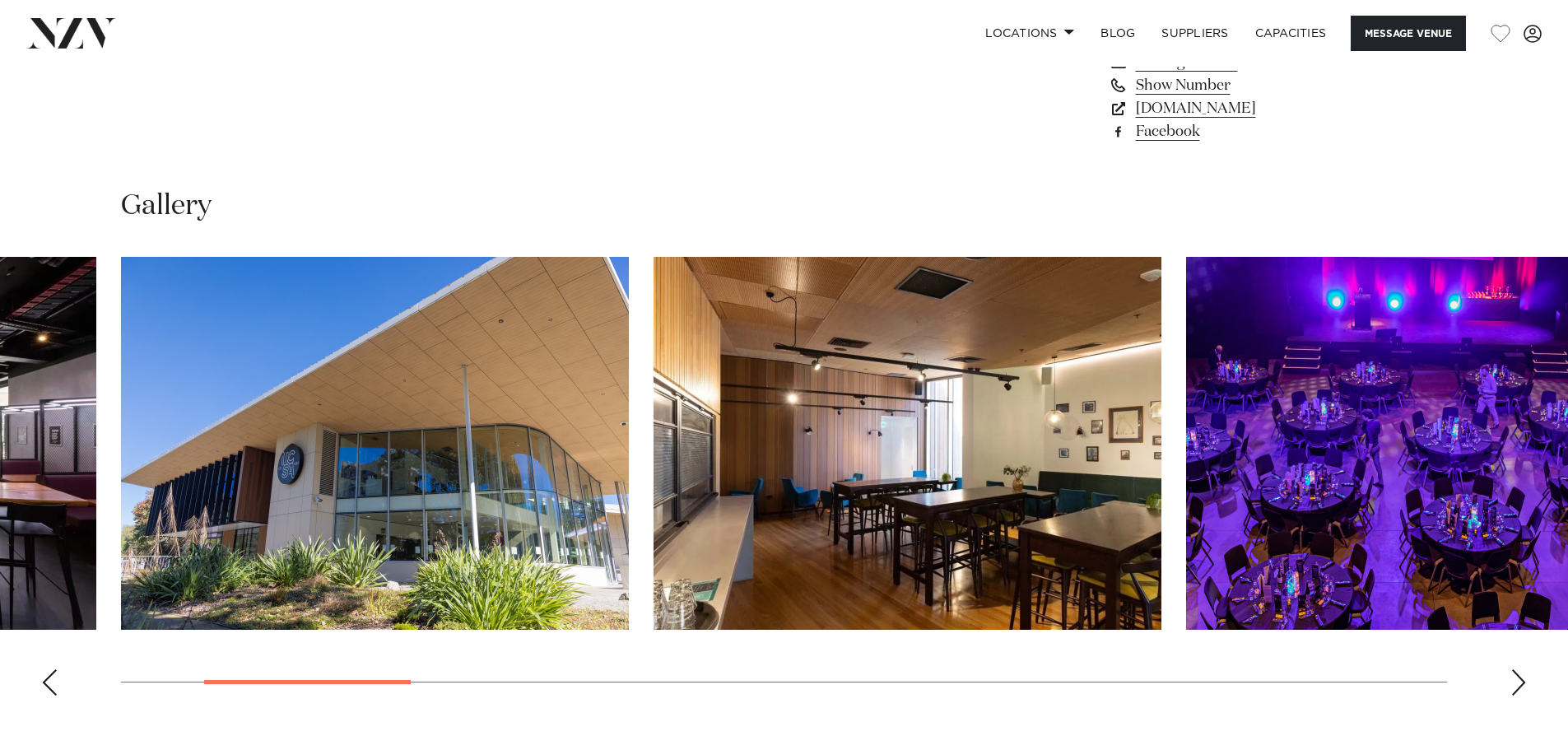
click at [1518, 689] on div "Next slide" at bounding box center [1519, 682] width 17 height 26
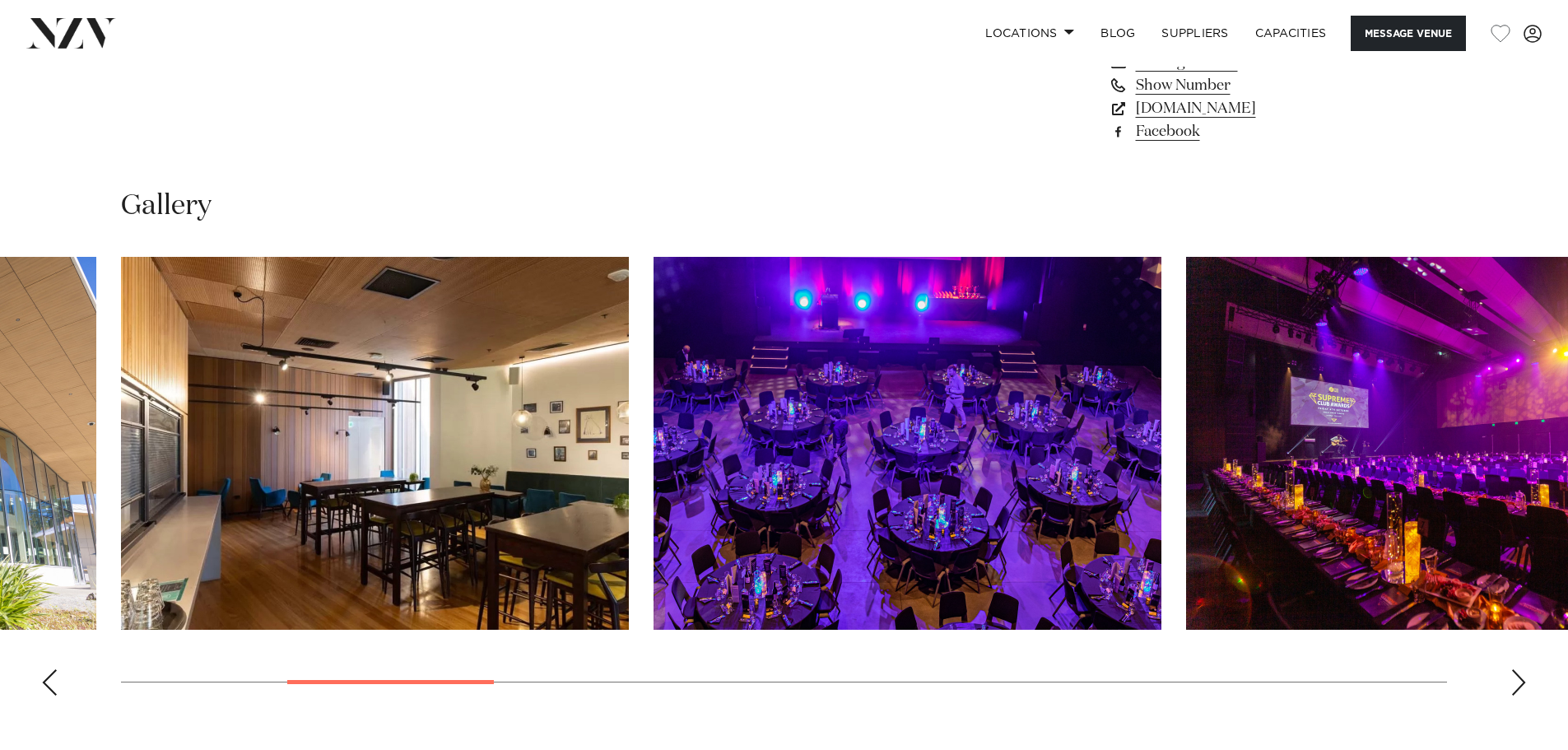
click at [1518, 689] on div "Next slide" at bounding box center [1519, 682] width 17 height 26
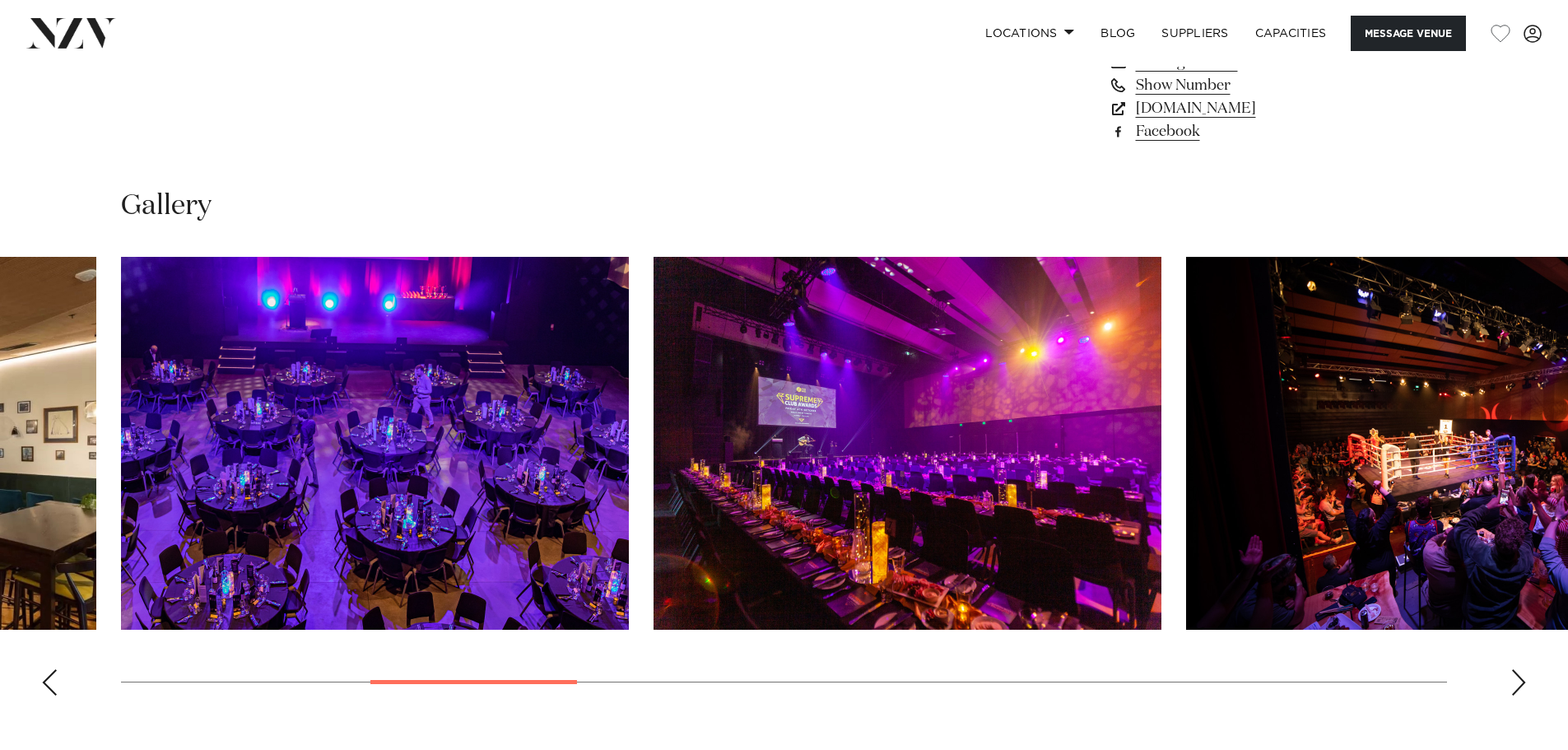
click at [1518, 689] on div "Next slide" at bounding box center [1519, 682] width 17 height 26
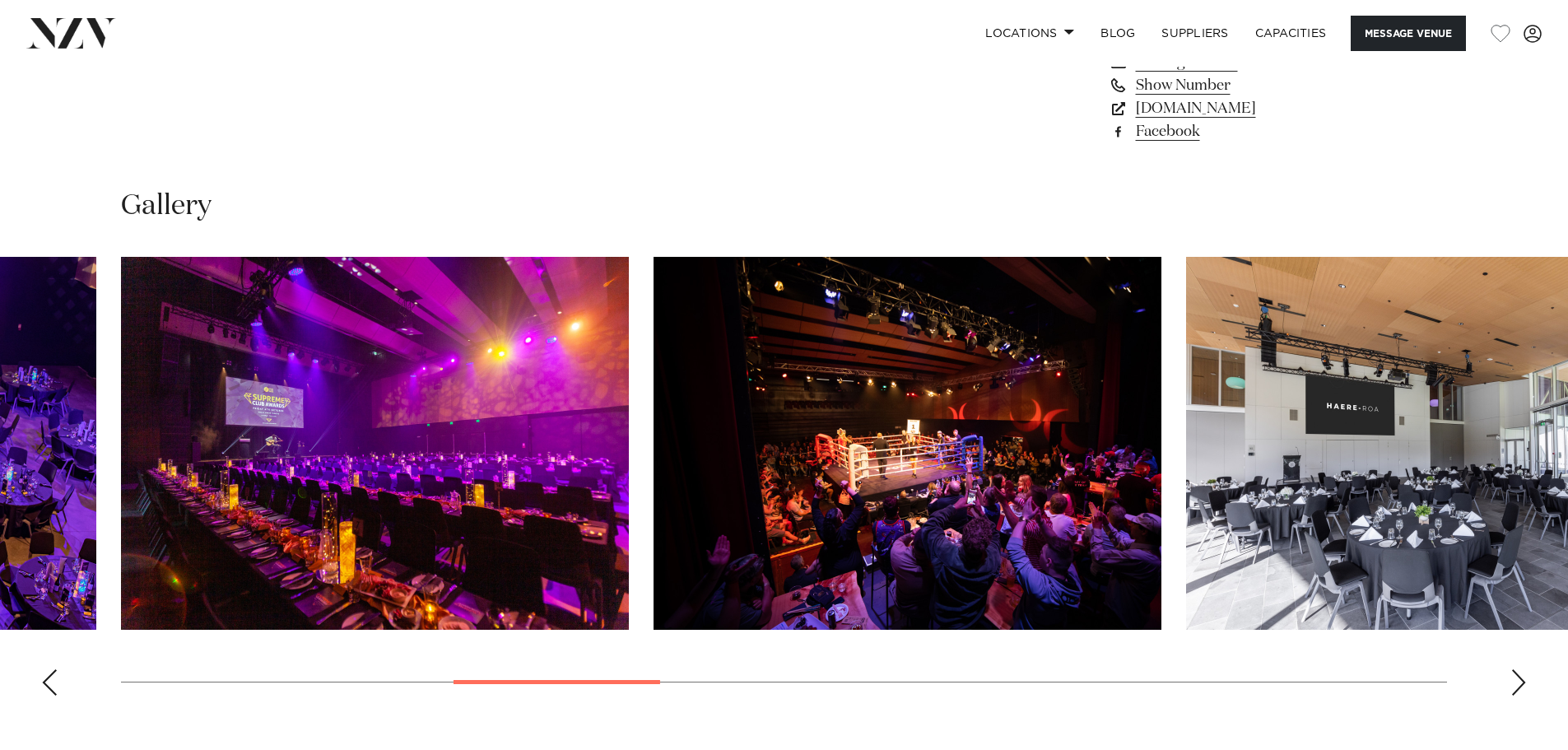
click at [1518, 689] on div "Next slide" at bounding box center [1519, 682] width 17 height 26
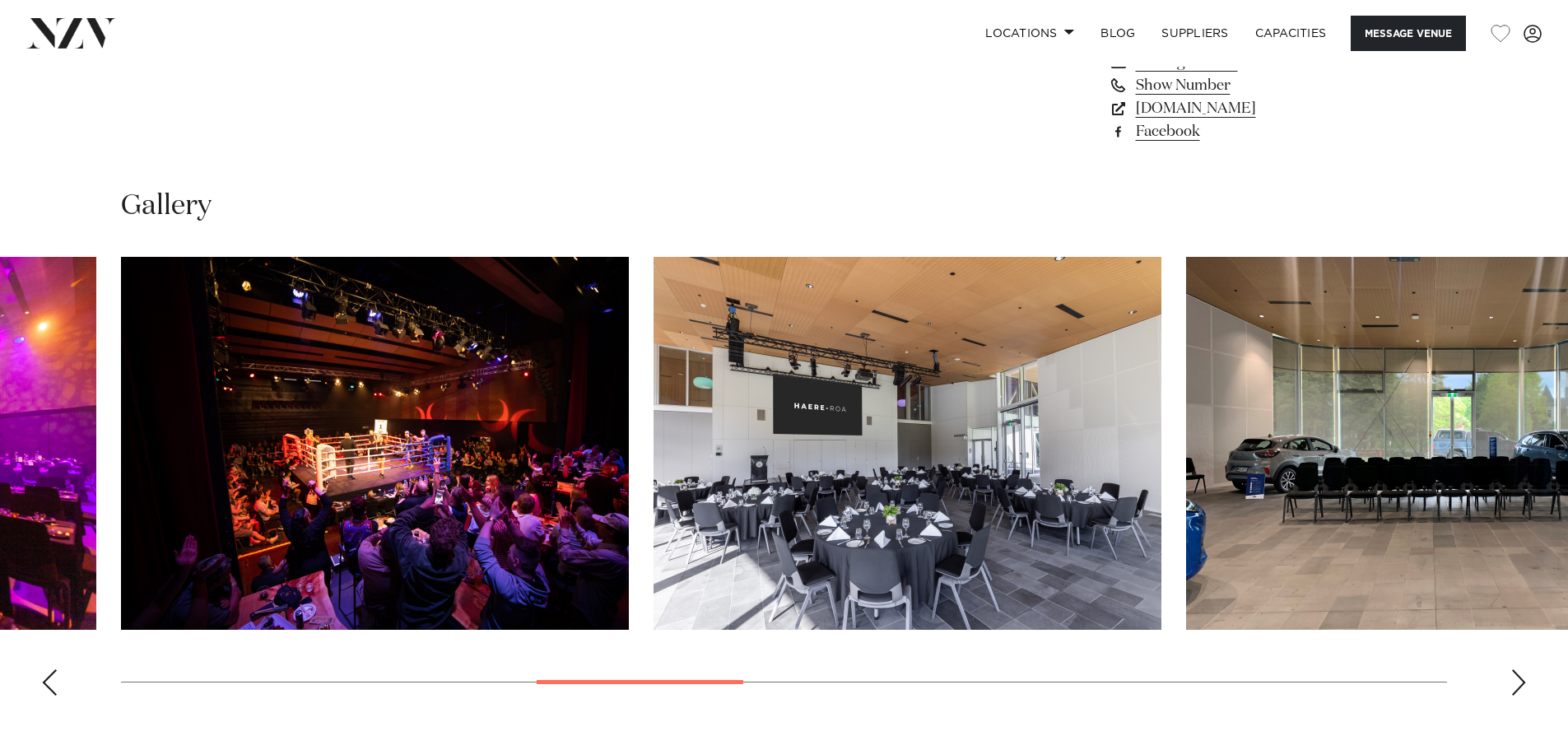
click at [1518, 689] on div "Next slide" at bounding box center [1519, 682] width 17 height 26
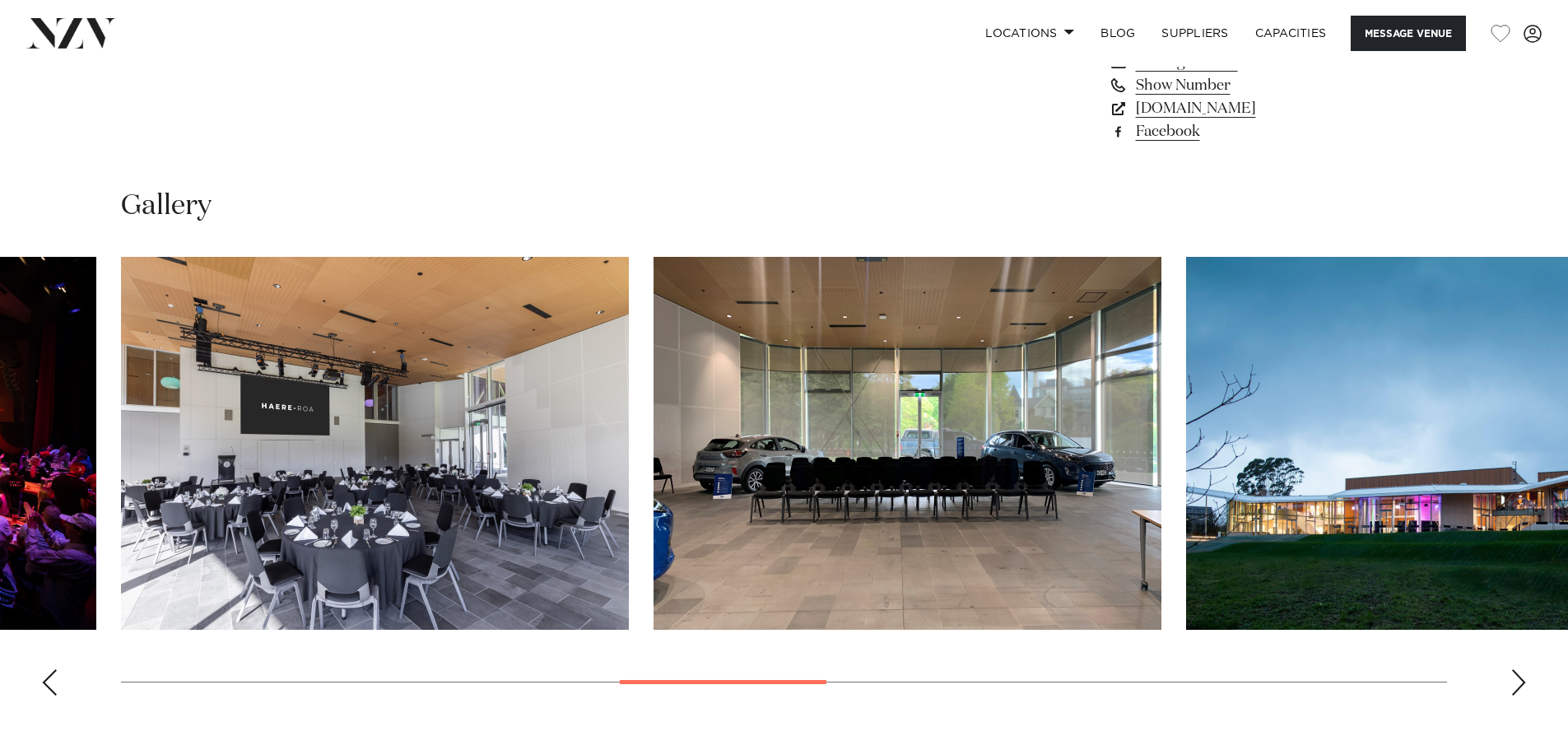
click at [1518, 689] on div "Next slide" at bounding box center [1519, 682] width 17 height 26
